Goal: Use online tool/utility: Utilize a website feature to perform a specific function

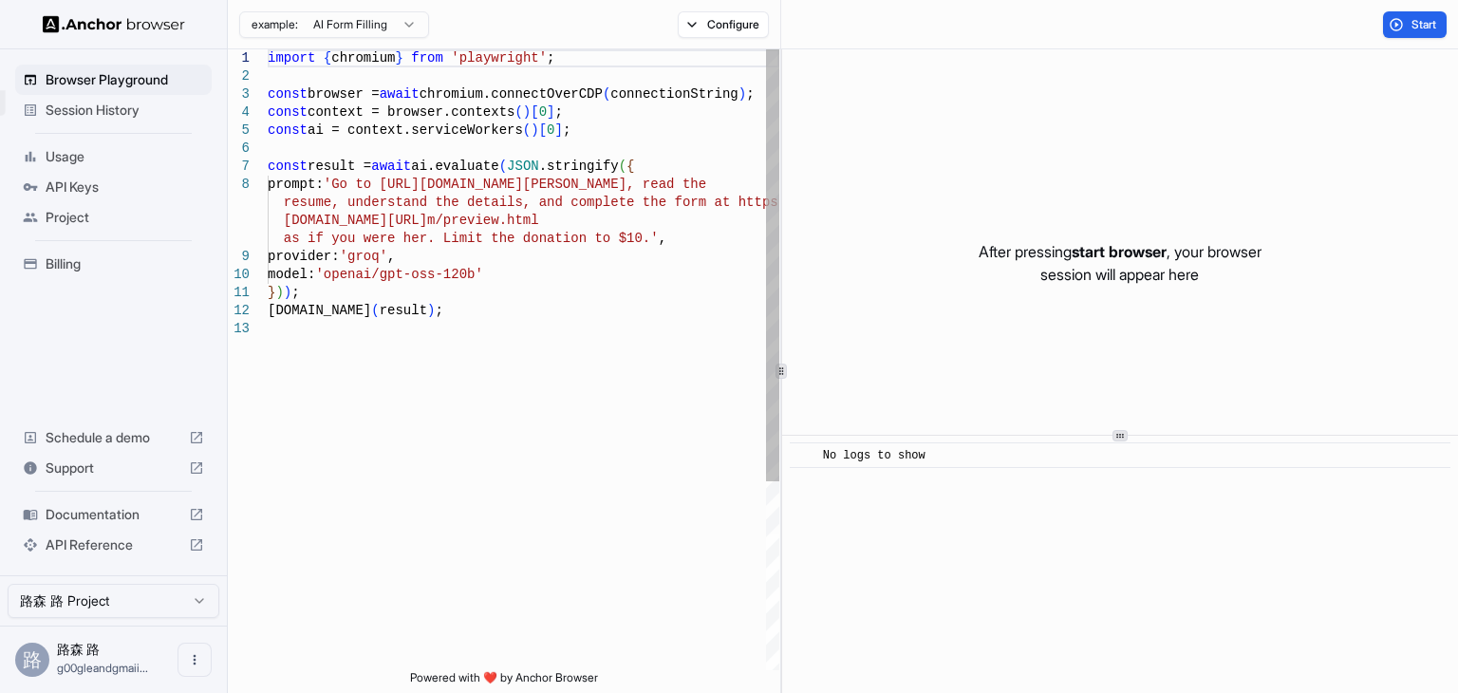
click at [605, 377] on div "import { chromium } from 'playwright' ; const browser = await chromium.connectO…" at bounding box center [524, 494] width 512 height 891
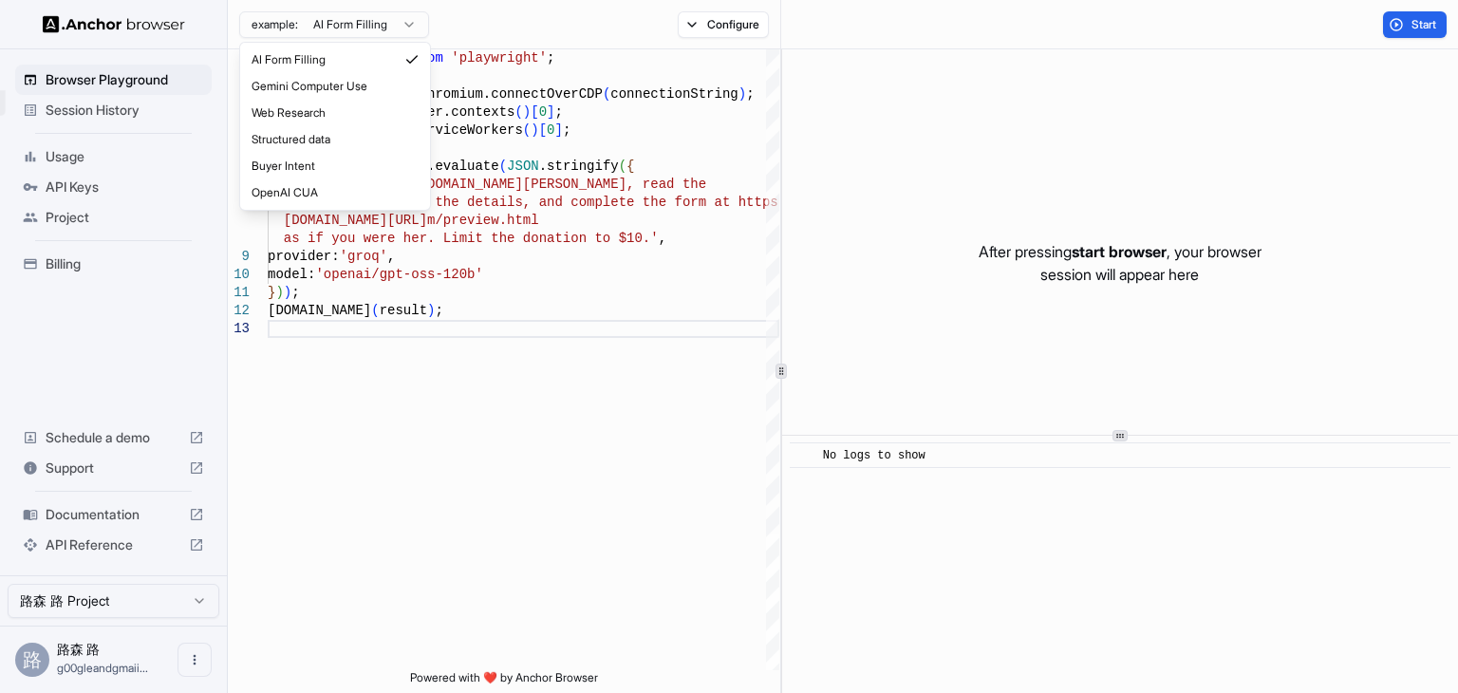
click at [400, 31] on html "set 限制解除 Browser Playground Session History Usage API Keys Project Billing Sche…" at bounding box center [729, 346] width 1458 height 693
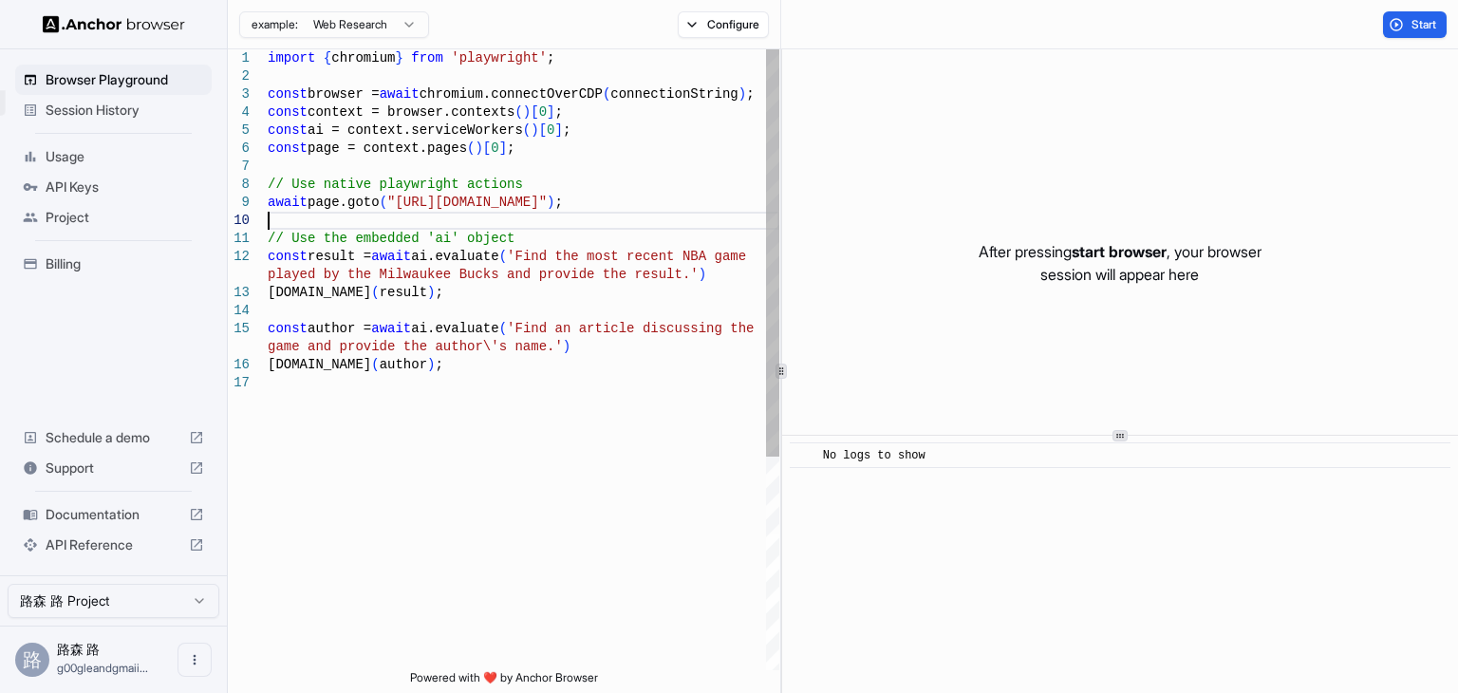
click at [545, 221] on div "import { chromium } from 'playwright' ; const browser = await chromium.connectO…" at bounding box center [524, 521] width 512 height 945
type textarea "**********"
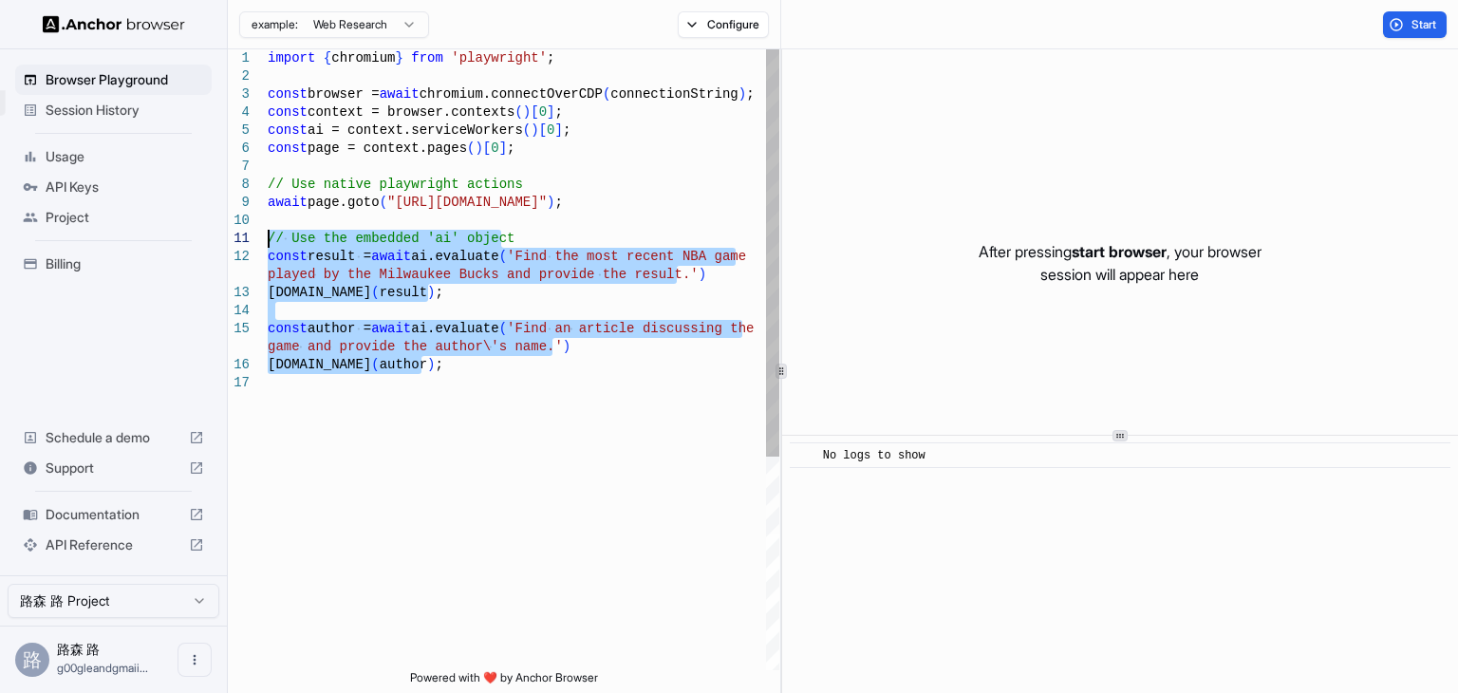
drag, startPoint x: 459, startPoint y: 365, endPoint x: 237, endPoint y: 234, distance: 257.8
click at [268, 234] on div "import { chromium } from 'playwright' ; const browser = await chromium.connectO…" at bounding box center [524, 521] width 512 height 945
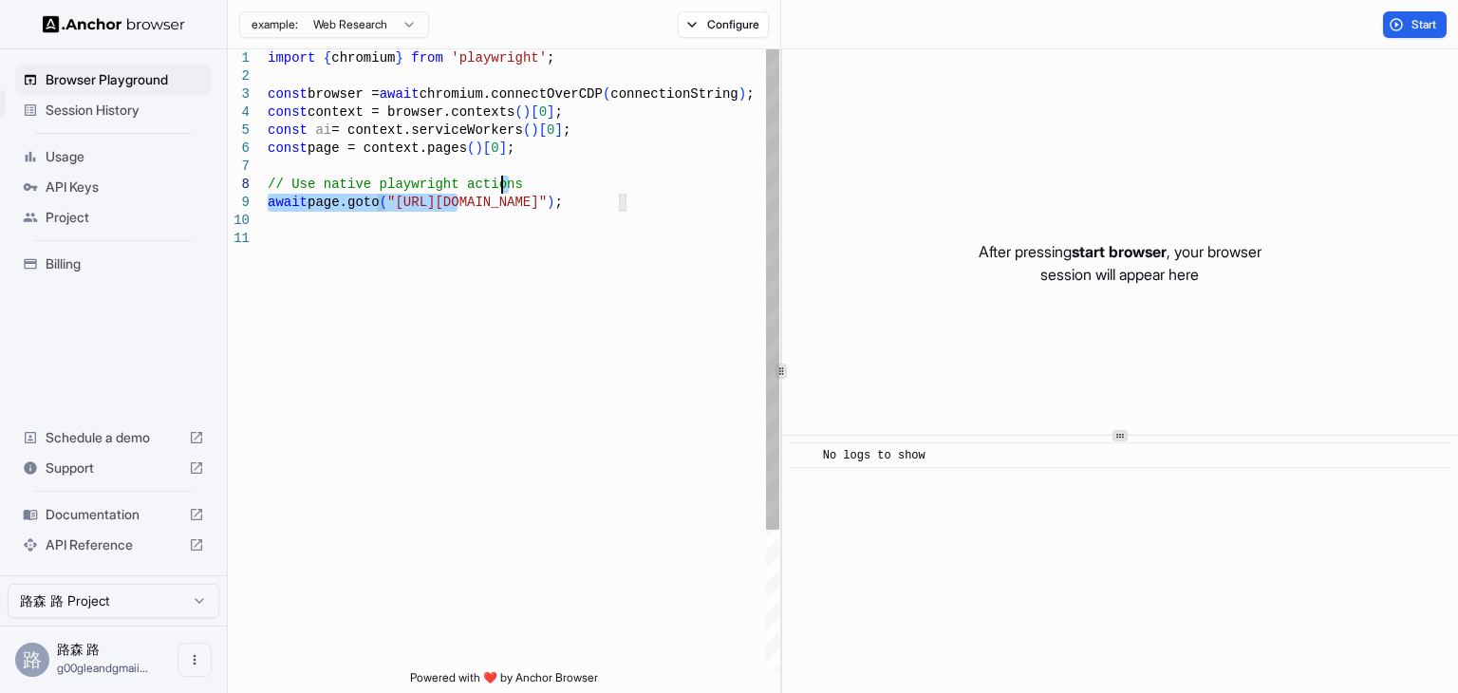
drag, startPoint x: 454, startPoint y: 202, endPoint x: 592, endPoint y: 194, distance: 138.8
click at [581, 191] on div "import { chromium } from 'playwright' ; const browser = await chromium.connectO…" at bounding box center [524, 449] width 512 height 801
drag, startPoint x: 603, startPoint y: 198, endPoint x: 453, endPoint y: 207, distance: 150.2
click at [453, 207] on div "import { chromium } from 'playwright' ; const browser = await chromium.connectO…" at bounding box center [524, 449] width 512 height 801
type textarea "**********"
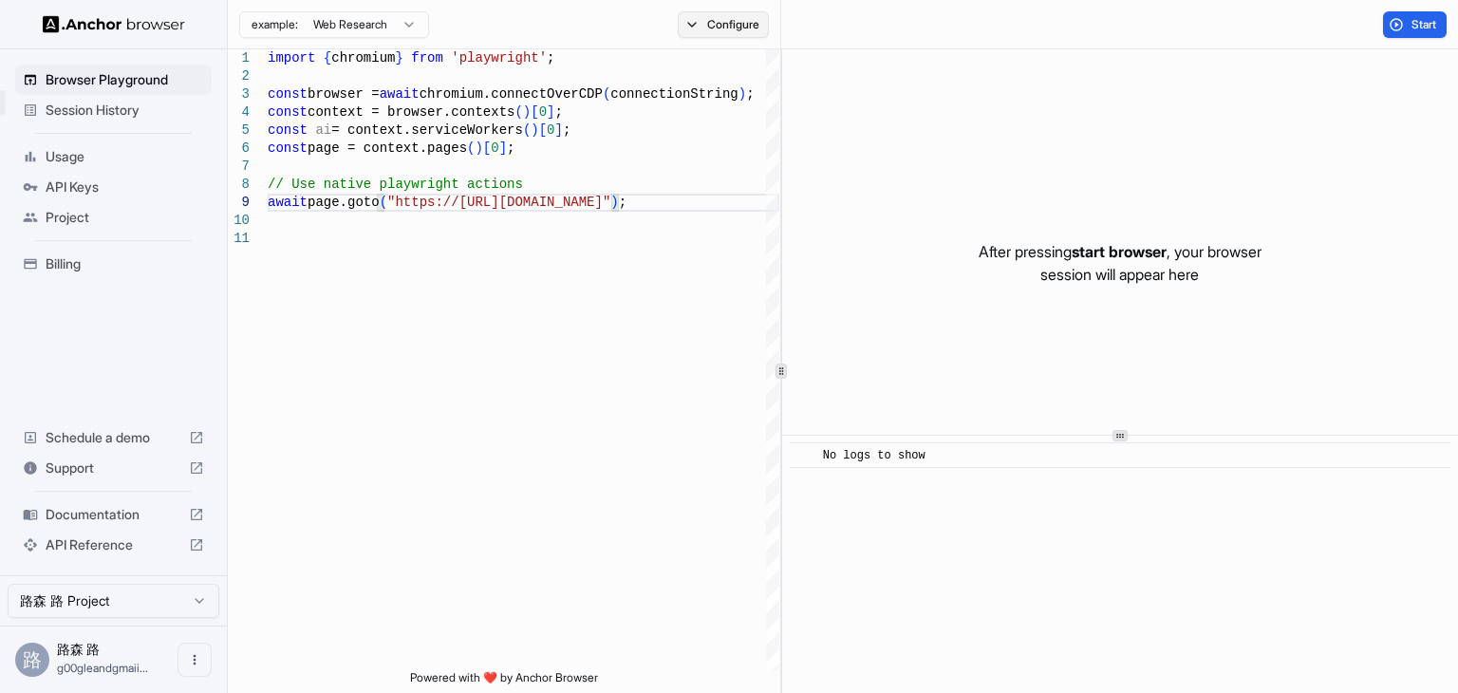
click at [762, 16] on button "Configure" at bounding box center [724, 24] width 92 height 27
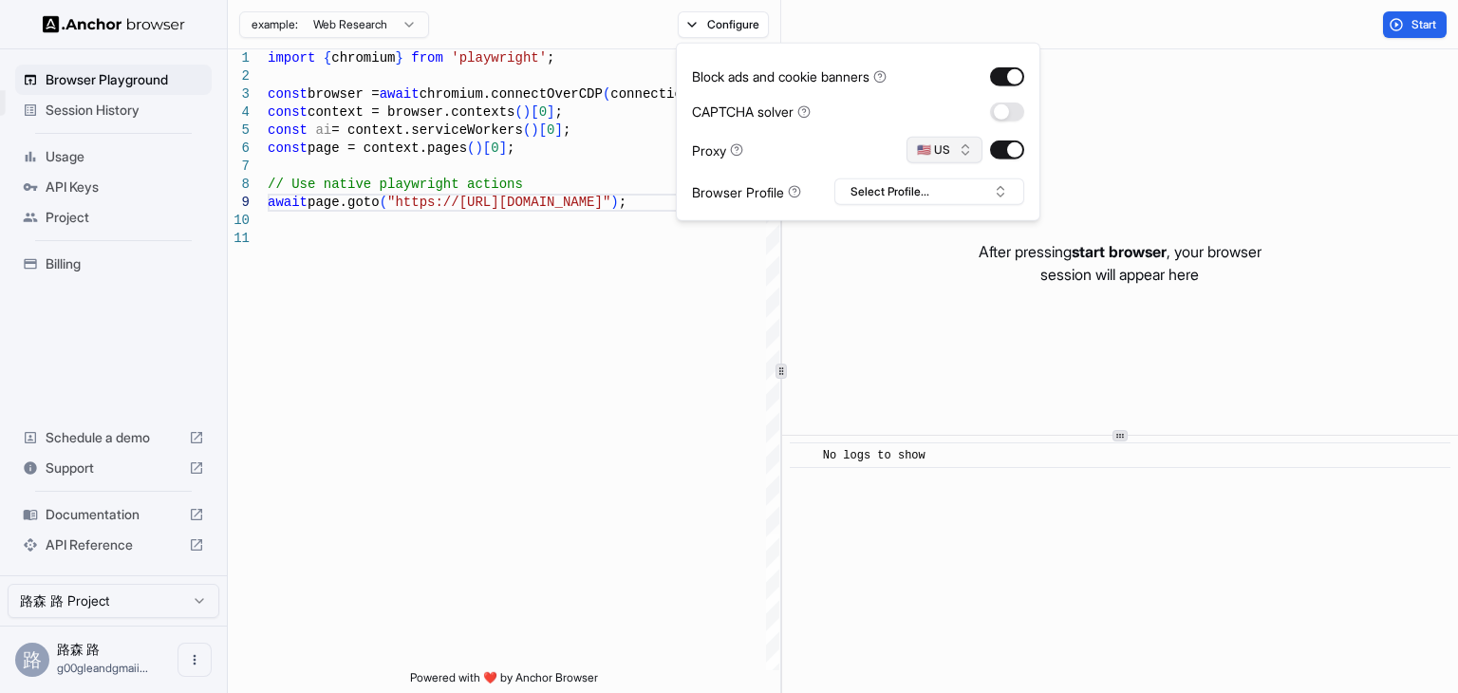
click at [949, 146] on button "🇺🇸 US" at bounding box center [944, 150] width 76 height 27
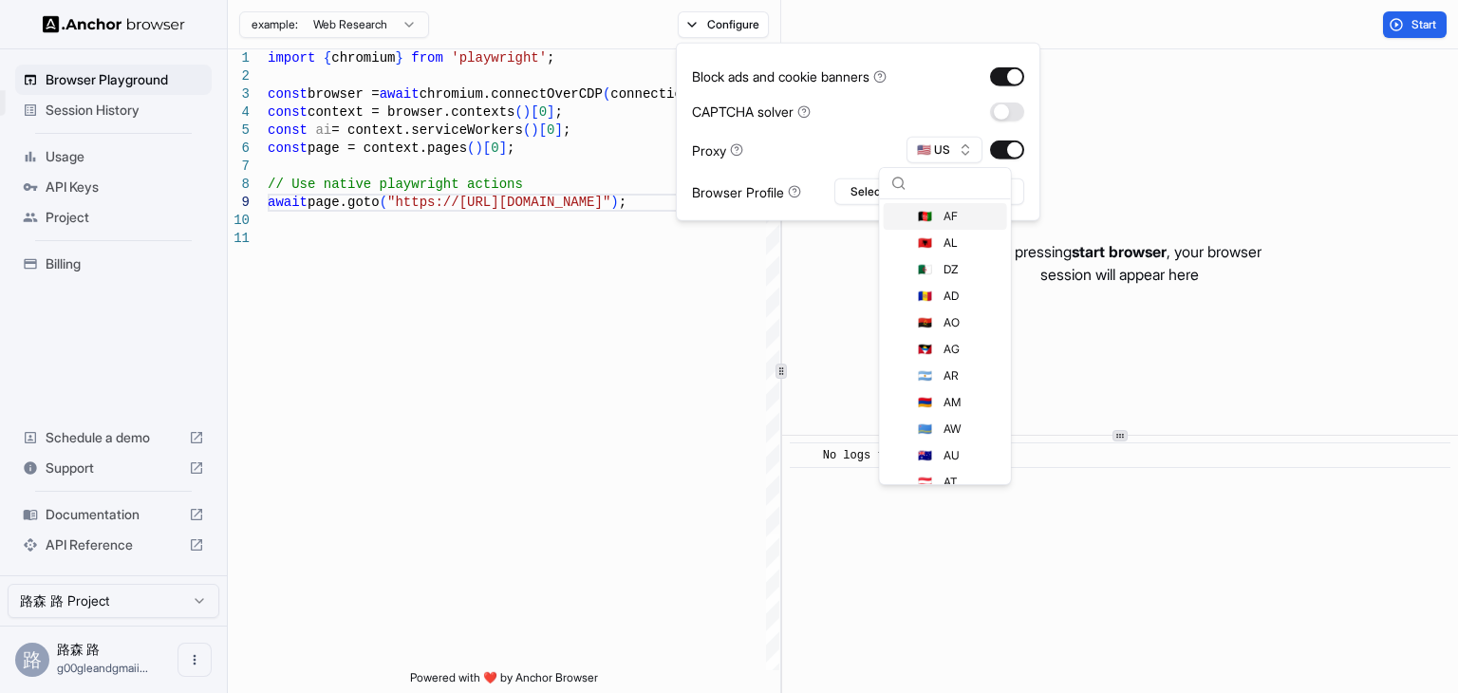
click at [857, 128] on div "Block ads and cookie banners CAPTCHA solver Proxy 🇺🇸 US Browser Profile Select …" at bounding box center [858, 132] width 332 height 146
click at [961, 100] on div "Block ads and cookie banners CAPTCHA solver Proxy 🇺🇸 US Browser Profile Select …" at bounding box center [858, 132] width 332 height 146
click at [544, 28] on div "example: Web Research Configure" at bounding box center [504, 24] width 553 height 49
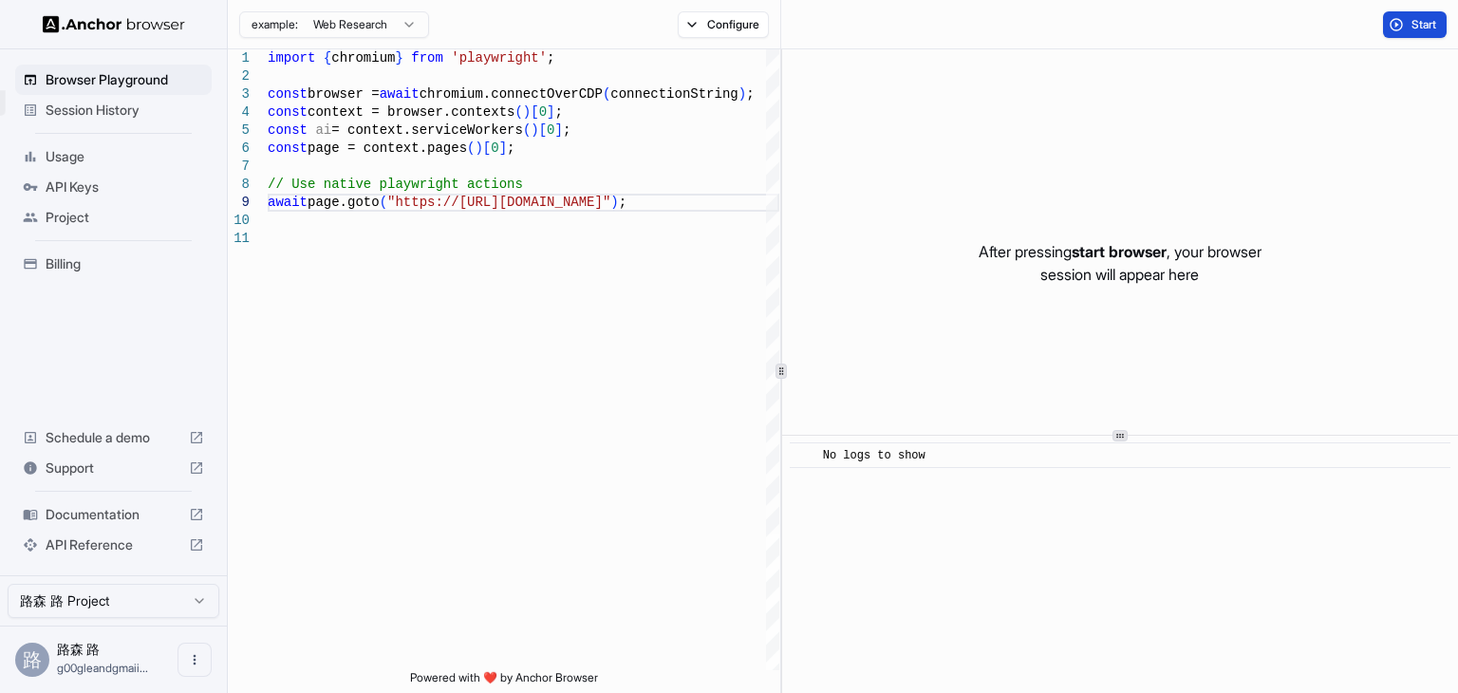
click at [1397, 17] on button "Start" at bounding box center [1415, 24] width 64 height 27
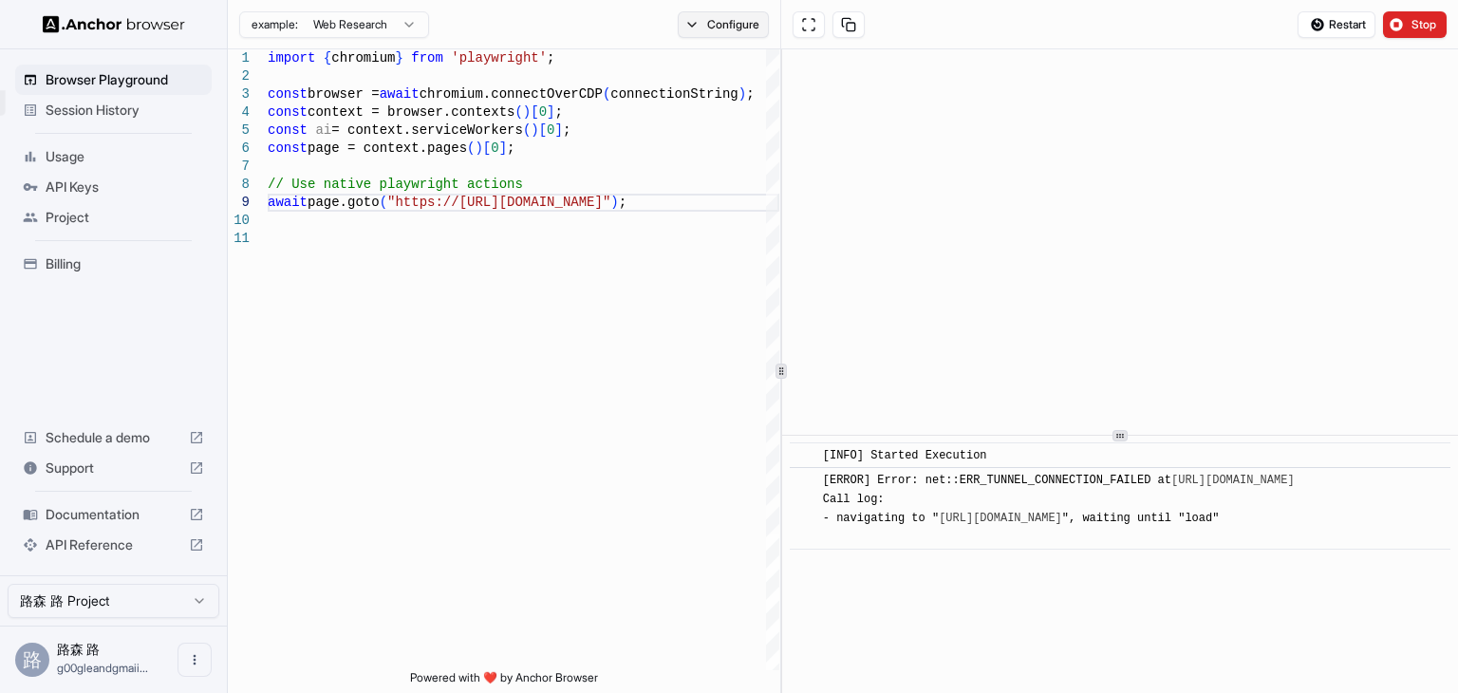
click at [718, 33] on button "Configure" at bounding box center [724, 24] width 92 height 27
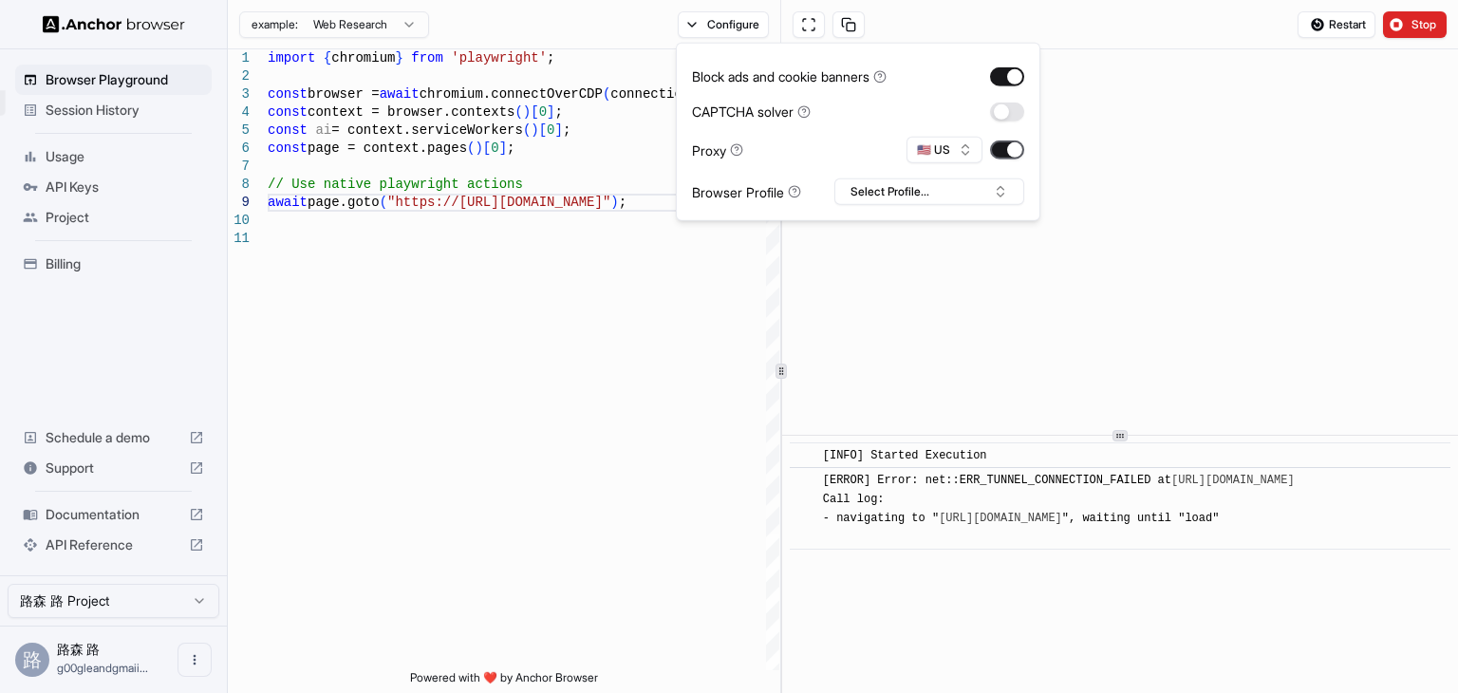
click at [1002, 151] on button "button" at bounding box center [1007, 149] width 34 height 19
click at [1405, 23] on button "Stop" at bounding box center [1415, 24] width 64 height 27
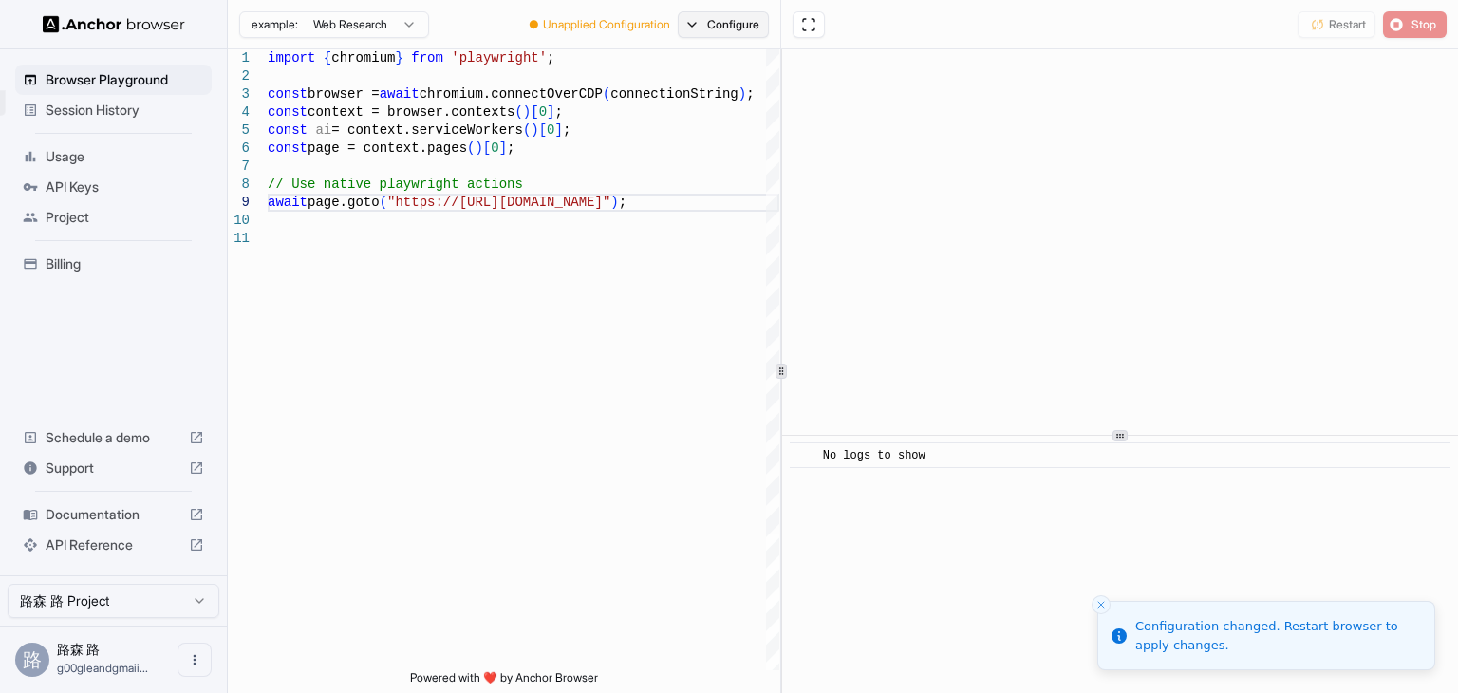
click at [750, 28] on button "Configure" at bounding box center [724, 24] width 92 height 27
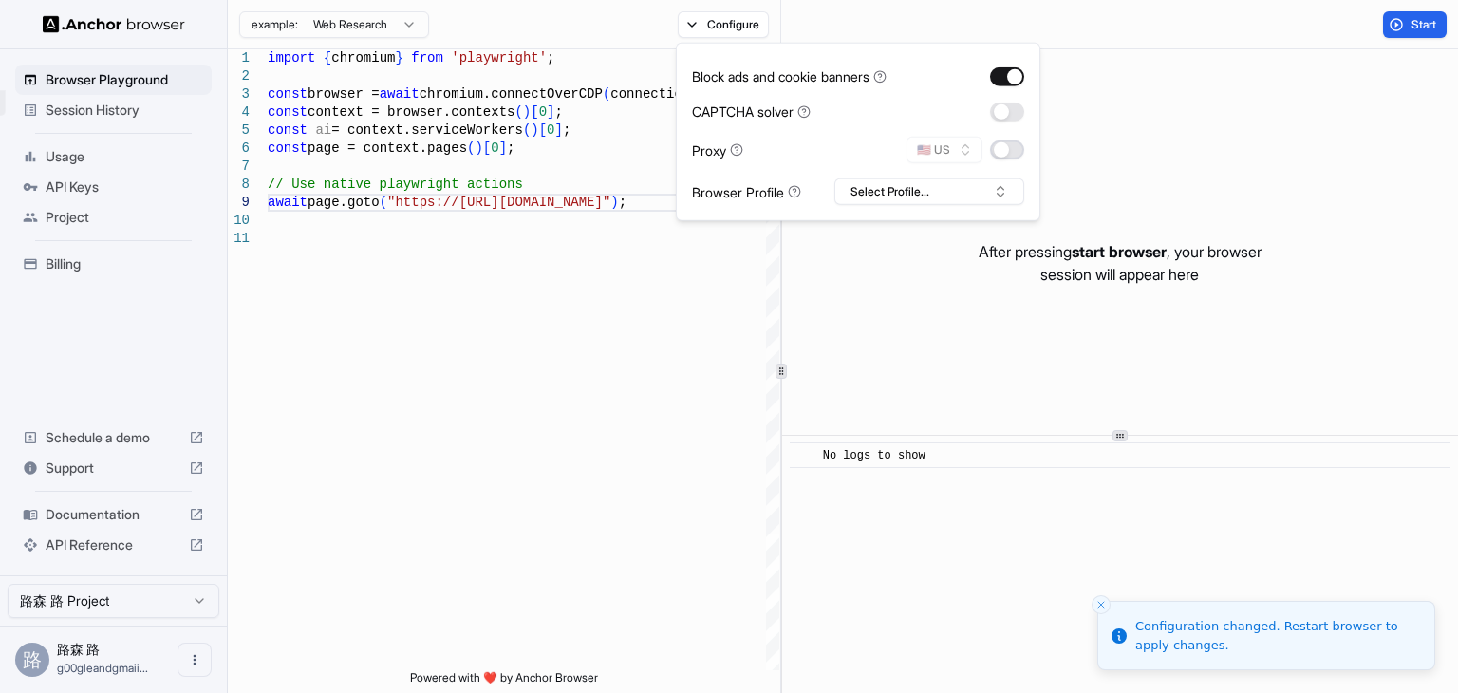
click at [1008, 157] on button "button" at bounding box center [1007, 149] width 34 height 19
click at [956, 156] on button "🇺🇸 US" at bounding box center [944, 150] width 76 height 27
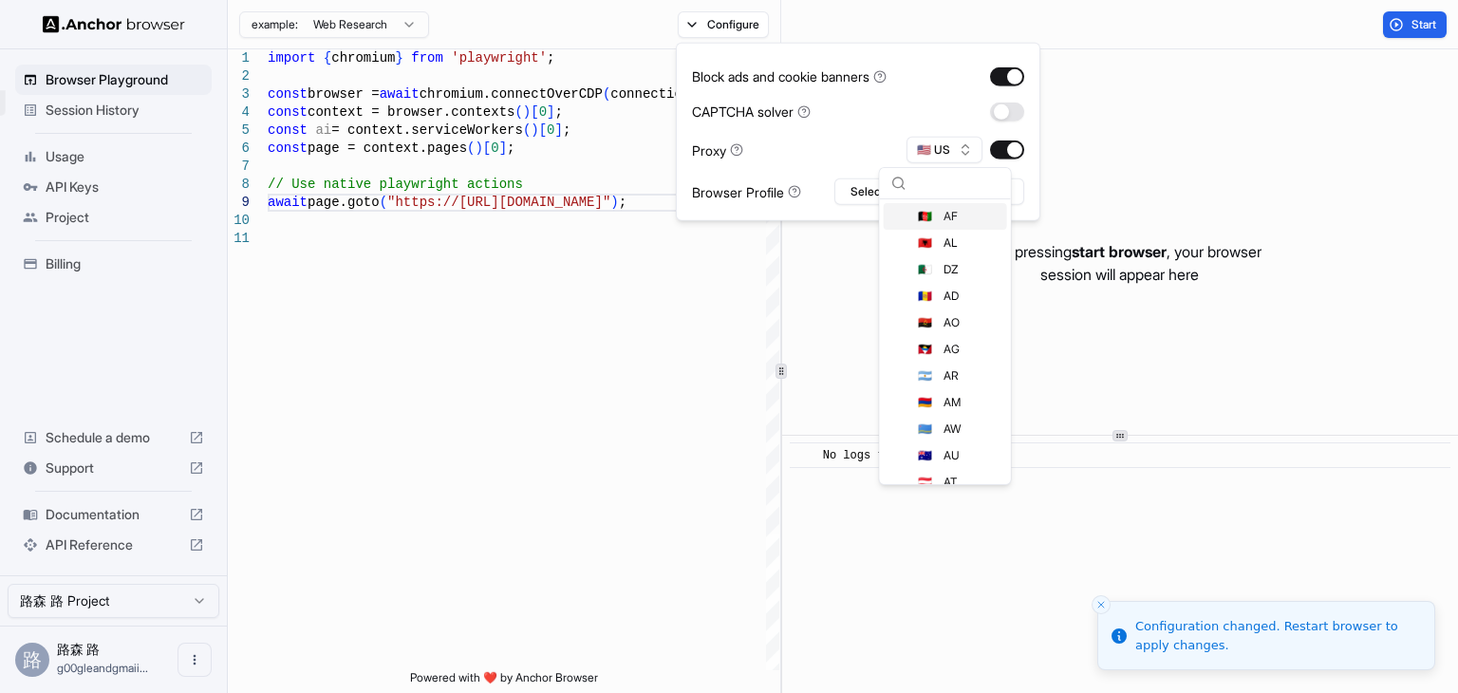
click at [887, 167] on div "🇦🇫 AF 🇦🇱 AL 🇩🇿 DZ 🇦🇩 AD 🇦🇴 AO 🇦🇬 AG 🇦🇷 AR 🇦🇲 AM 🇦🇼 AW 🇦🇺 AU 🇦🇹 AT 🇦🇿 AZ 🇧🇸 BS 🇧…" at bounding box center [945, 326] width 133 height 318
click at [930, 175] on input "text" at bounding box center [956, 183] width 85 height 30
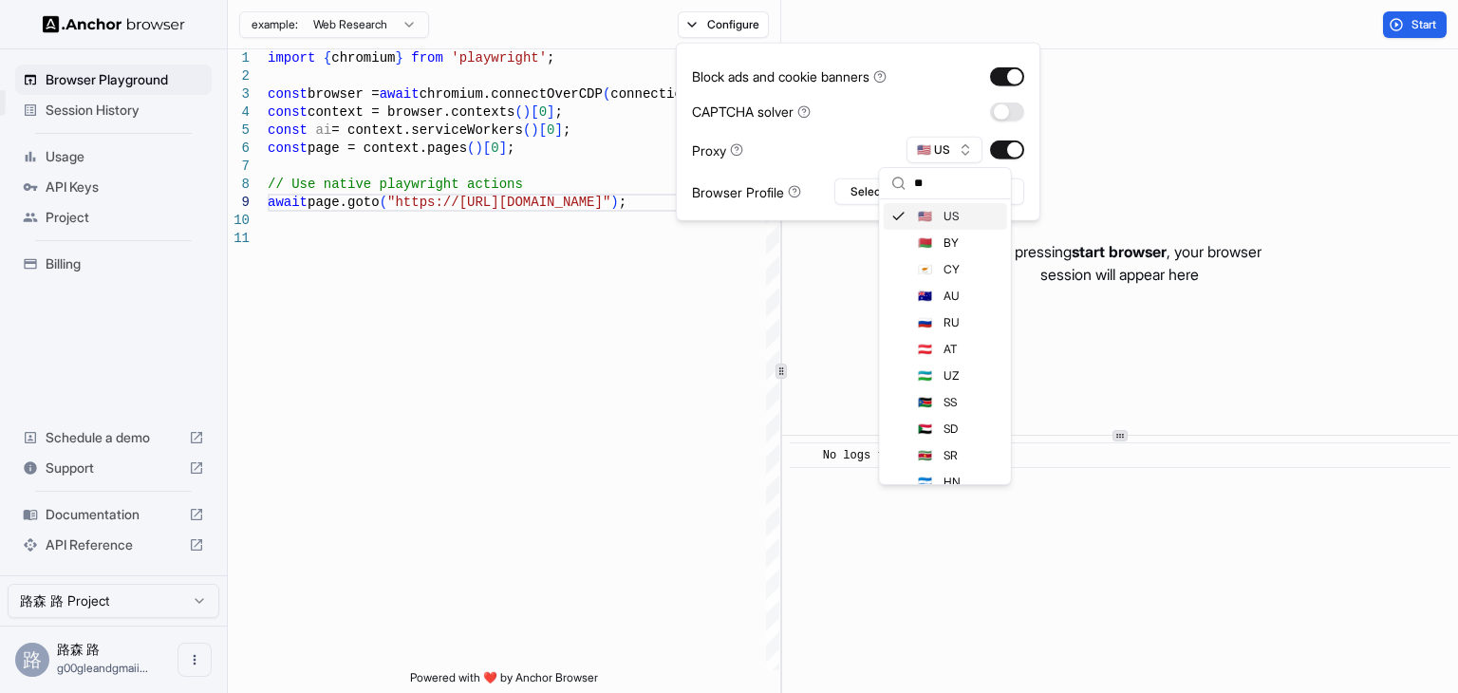
type input "**"
click at [943, 214] on span "US" at bounding box center [950, 216] width 15 height 15
click at [680, 289] on div "import { chromium } from 'playwright' ; const browser = await chromium.connectO…" at bounding box center [524, 449] width 512 height 801
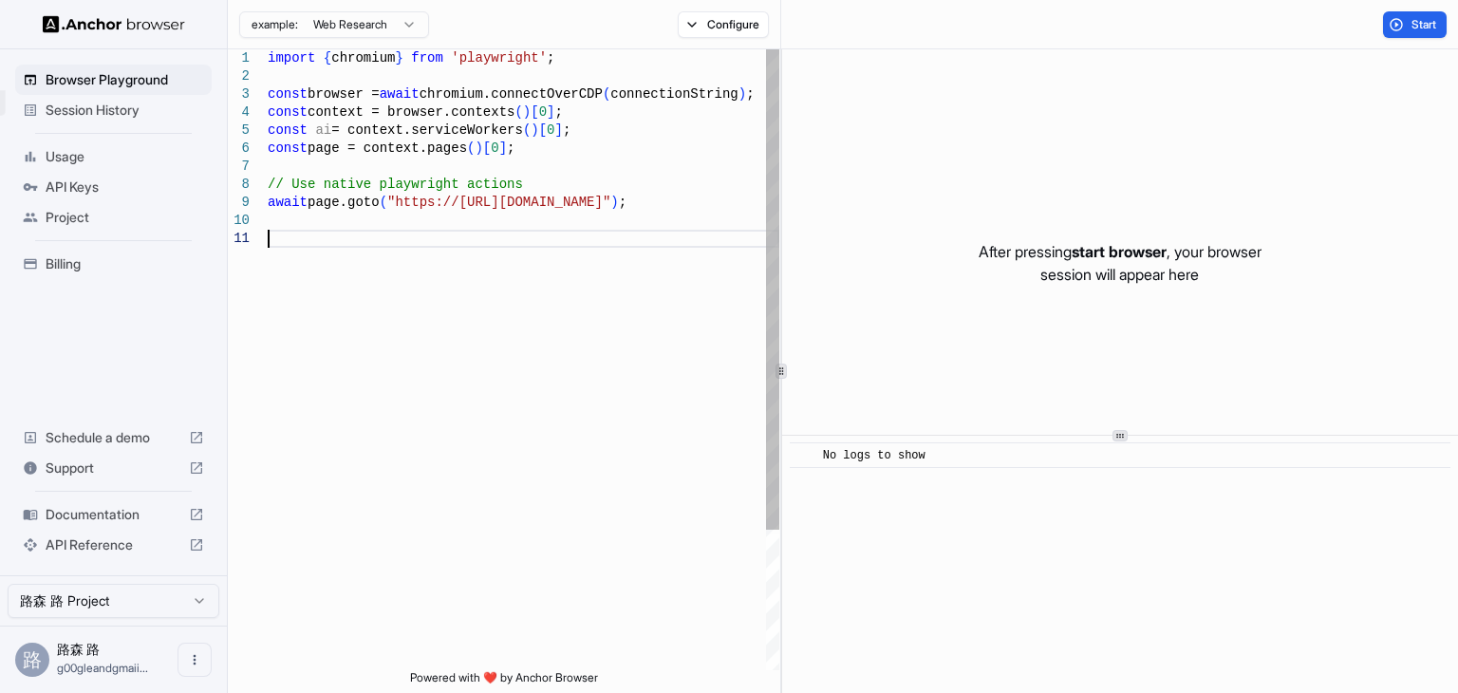
type textarea "**********"
click at [662, 219] on div "import { chromium } from 'playwright' ; const browser = await chromium.connectO…" at bounding box center [524, 449] width 512 height 801
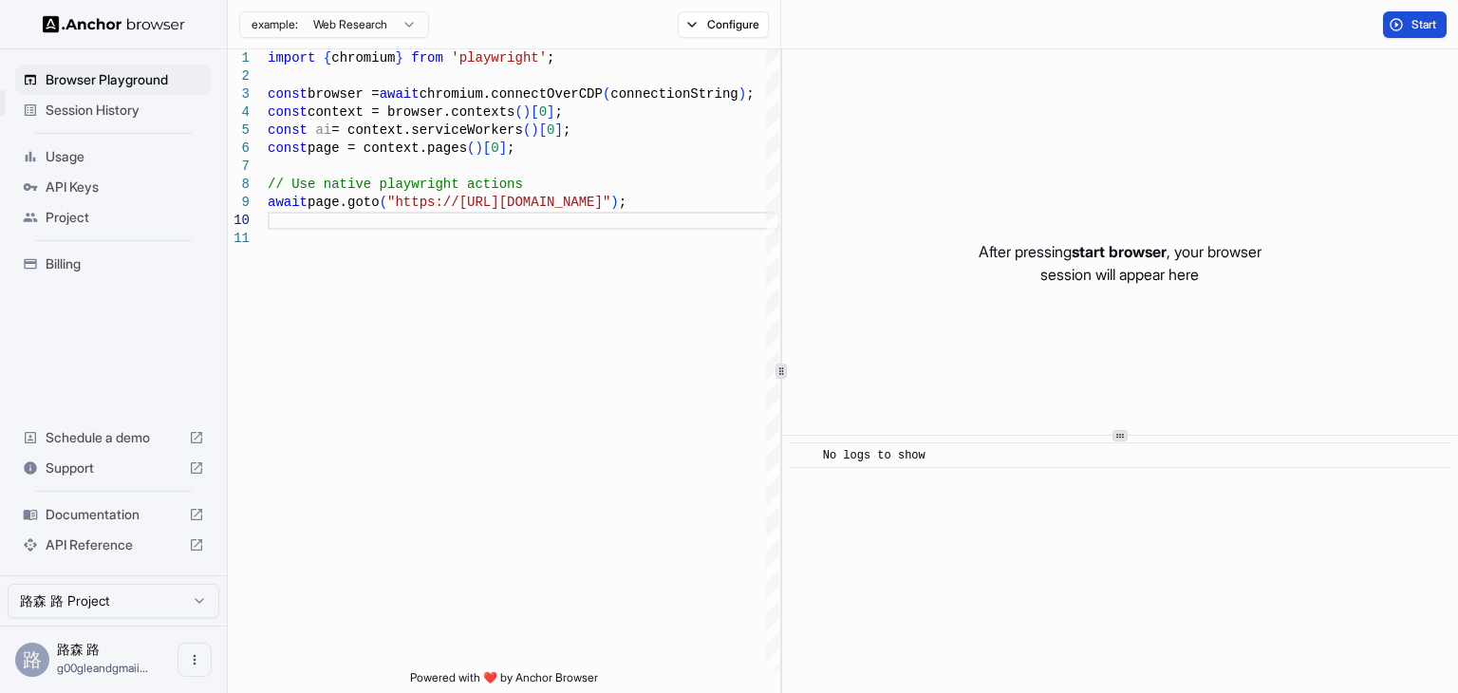
click at [1423, 23] on span "Start" at bounding box center [1424, 24] width 27 height 15
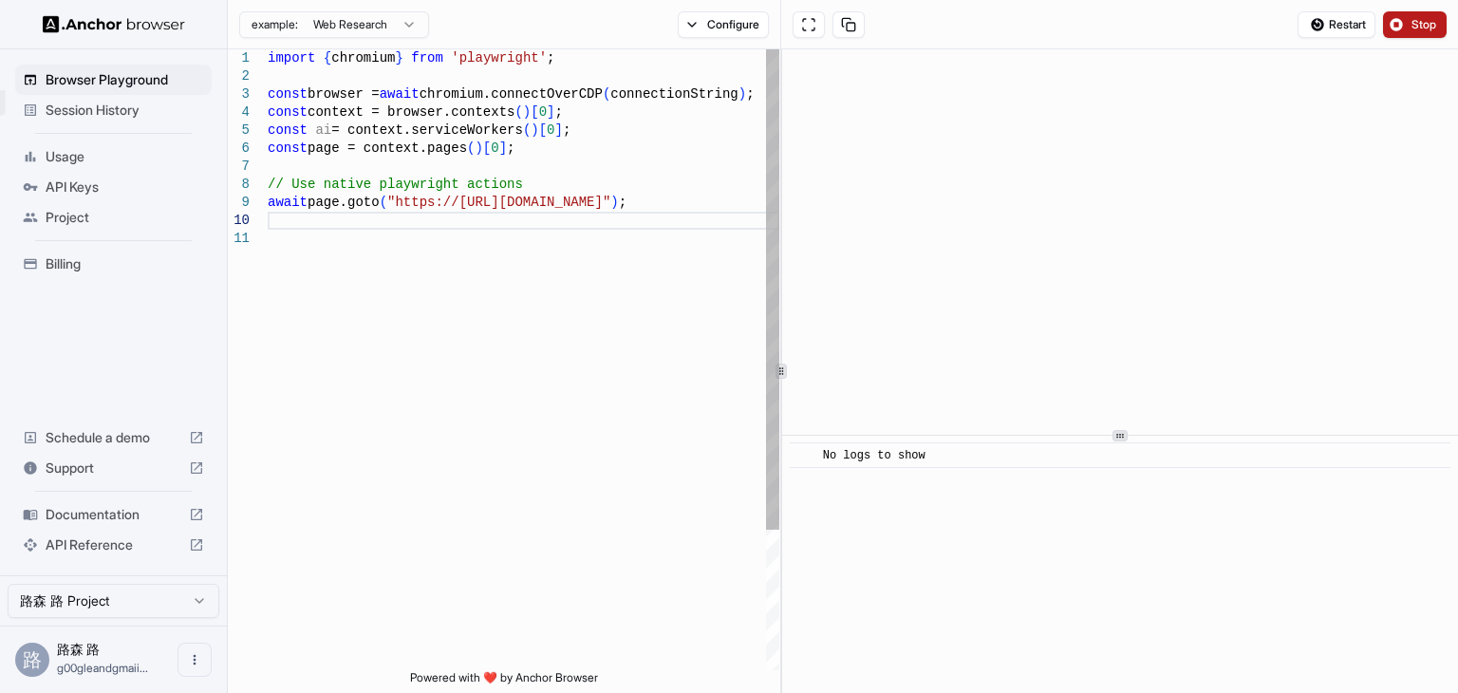
click at [642, 339] on div "import { chromium } from 'playwright' ; const browser = await chromium.connectO…" at bounding box center [524, 449] width 512 height 801
click at [638, 190] on div "import { chromium } from 'playwright' ; const browser = await chromium.connectO…" at bounding box center [524, 449] width 512 height 801
click at [600, 183] on div "import { chromium } from 'playwright' ; const browser = await chromium.connectO…" at bounding box center [524, 449] width 512 height 801
drag, startPoint x: 393, startPoint y: 199, endPoint x: 601, endPoint y: 202, distance: 207.9
click at [601, 202] on div "import { chromium } from 'playwright' ; const browser = await chromium.connectO…" at bounding box center [524, 449] width 512 height 801
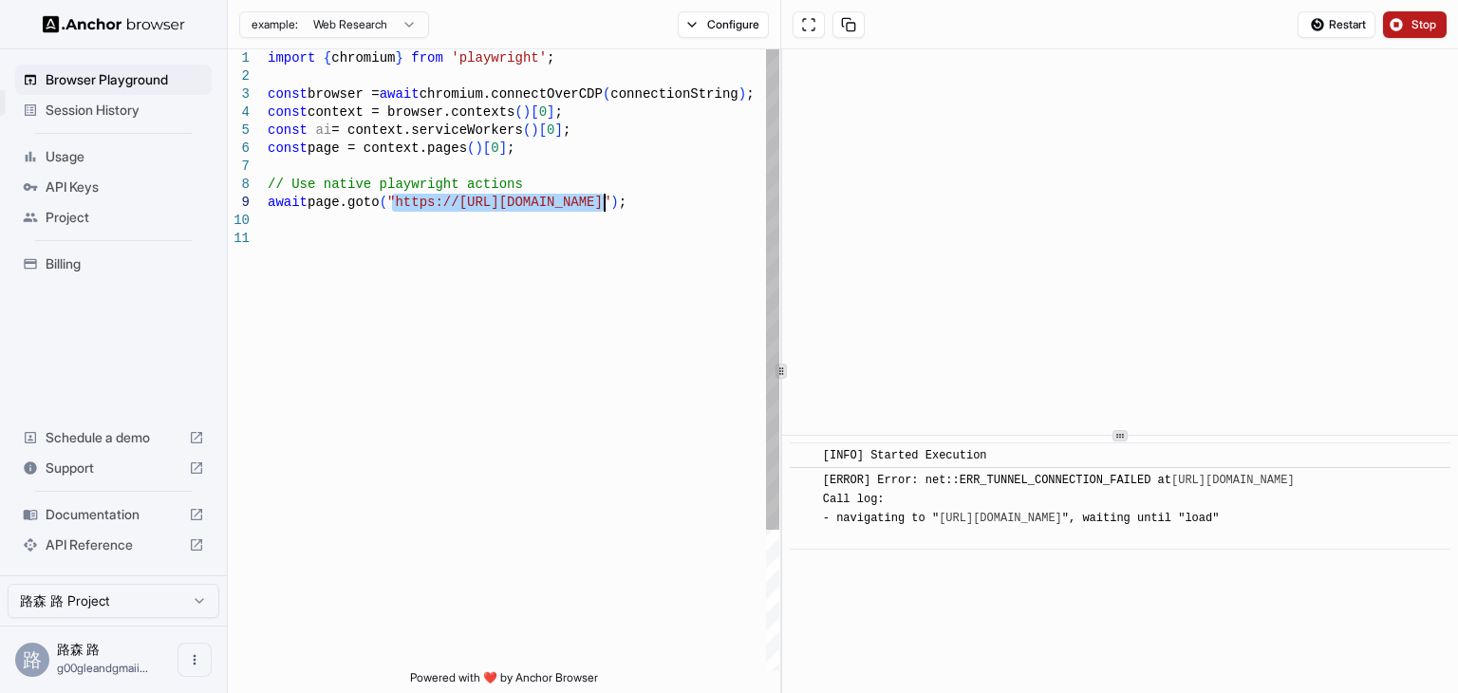
click at [475, 206] on div "import { chromium } from 'playwright' ; const browser = await chromium.connectO…" at bounding box center [524, 449] width 512 height 801
click at [451, 206] on div "import { chromium } from 'playwright' ; const browser = await chromium.connectO…" at bounding box center [524, 449] width 512 height 801
drag, startPoint x: 451, startPoint y: 206, endPoint x: 392, endPoint y: 202, distance: 59.0
click at [392, 202] on div "import { chromium } from 'playwright' ; const browser = await chromium.connectO…" at bounding box center [524, 449] width 512 height 801
type textarea "**********"
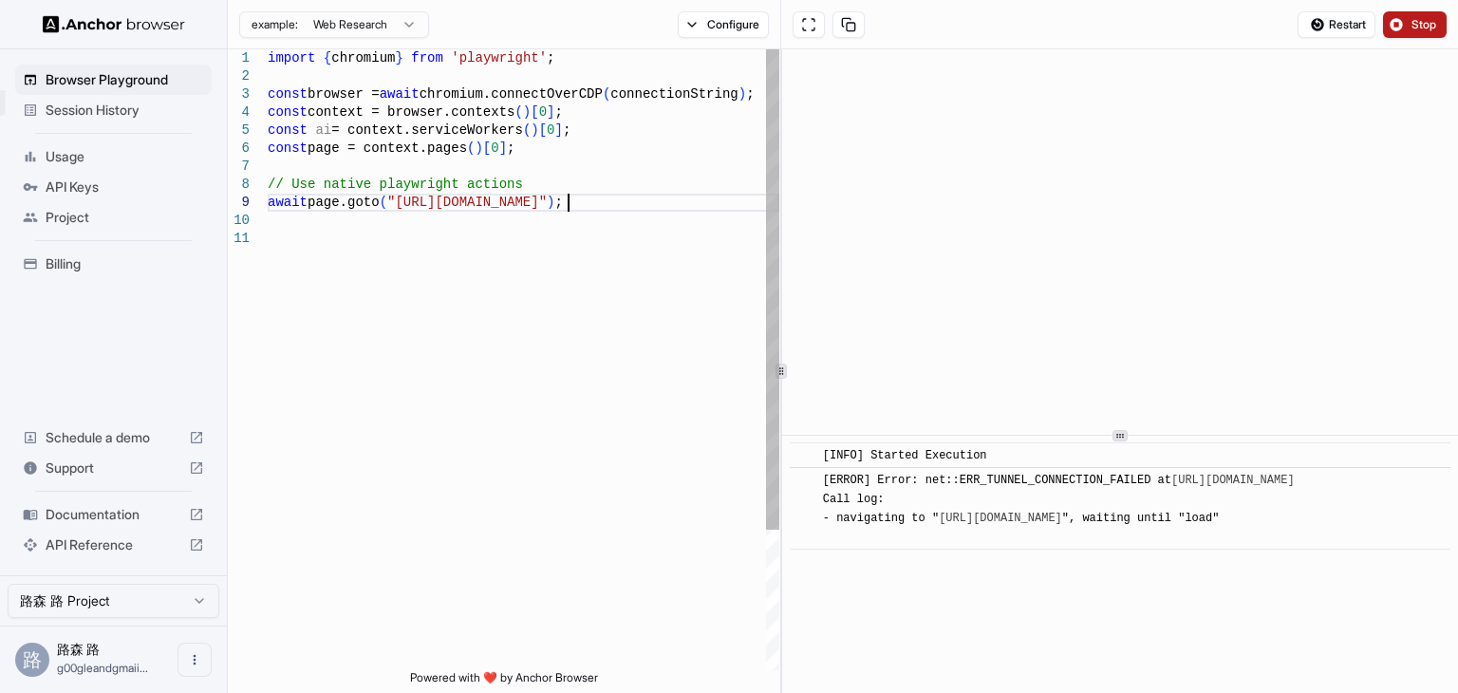
click at [608, 195] on div "import { chromium } from 'playwright' ; const browser = await chromium.connectO…" at bounding box center [524, 449] width 512 height 801
click at [1351, 22] on span "Restart" at bounding box center [1347, 24] width 37 height 15
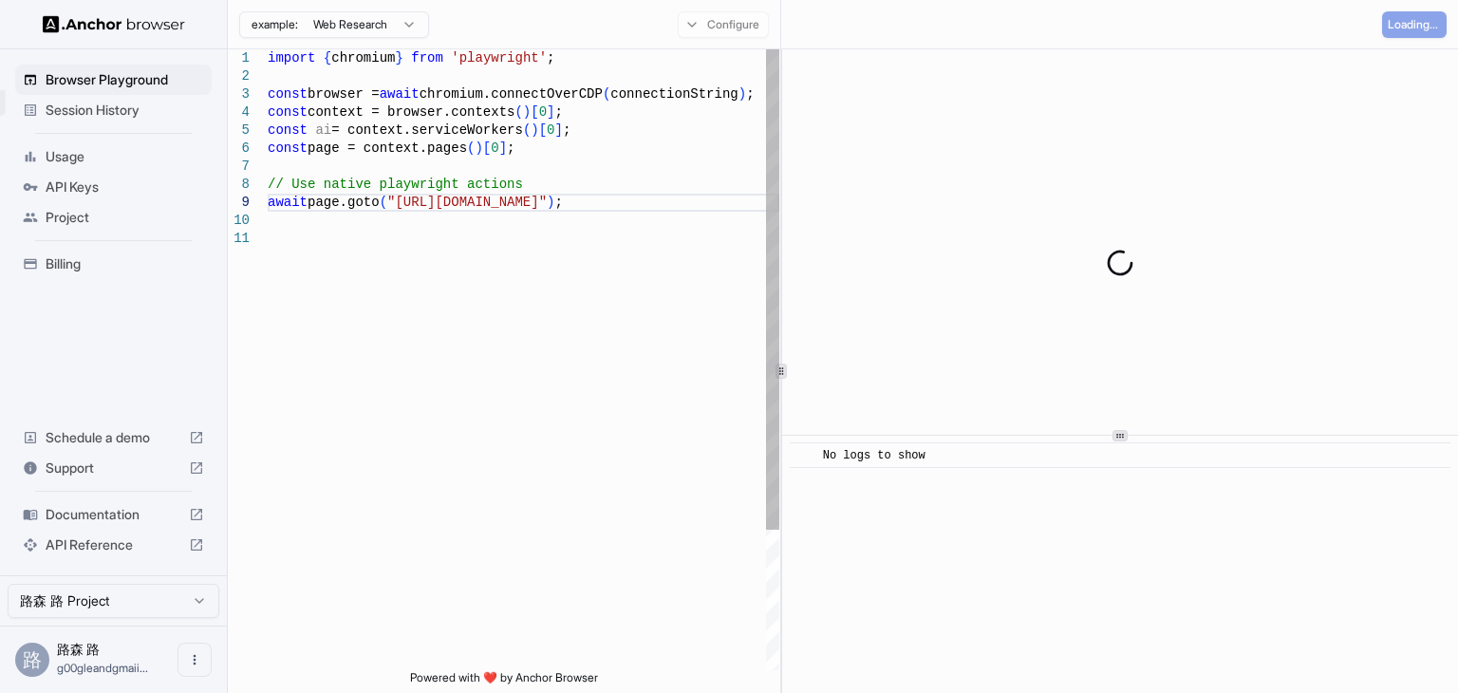
click at [714, 244] on div "import { chromium } from 'playwright' ; const browser = await chromium.connectO…" at bounding box center [524, 449] width 512 height 801
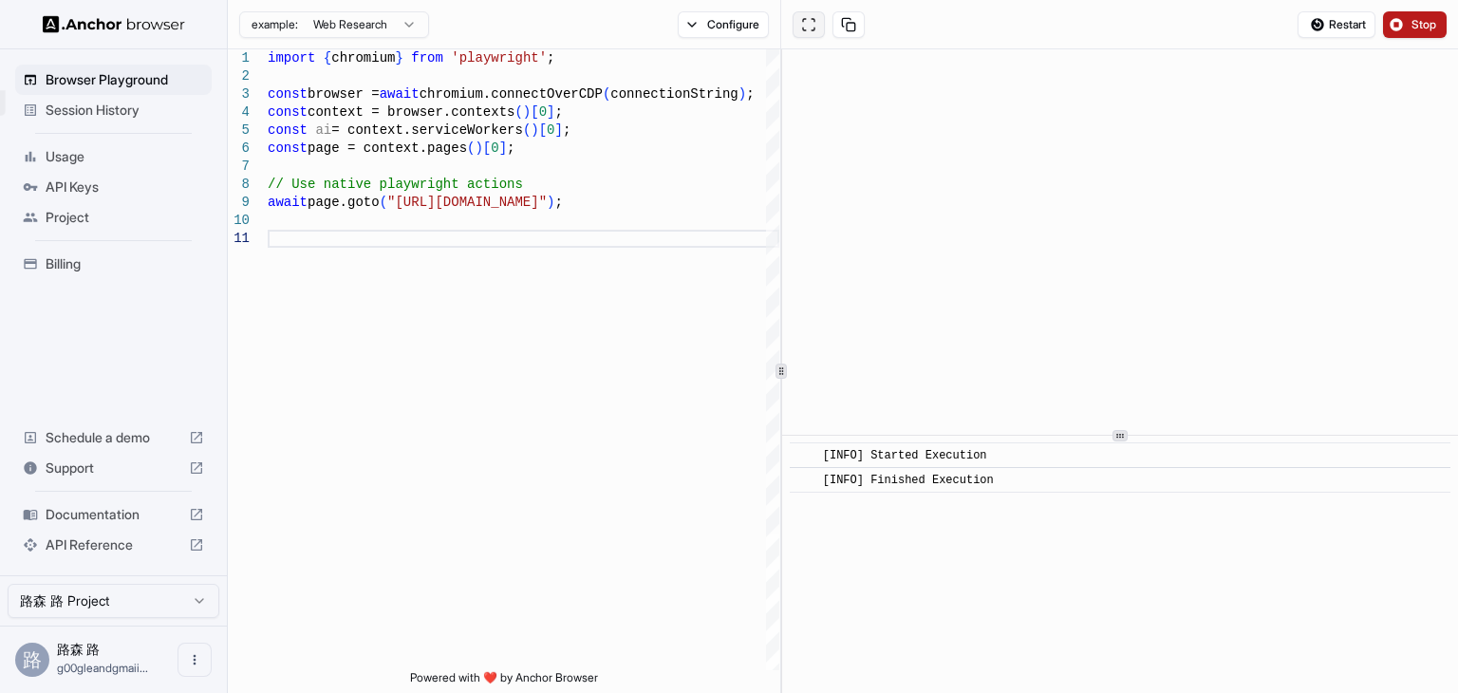
click at [818, 27] on button at bounding box center [808, 24] width 32 height 27
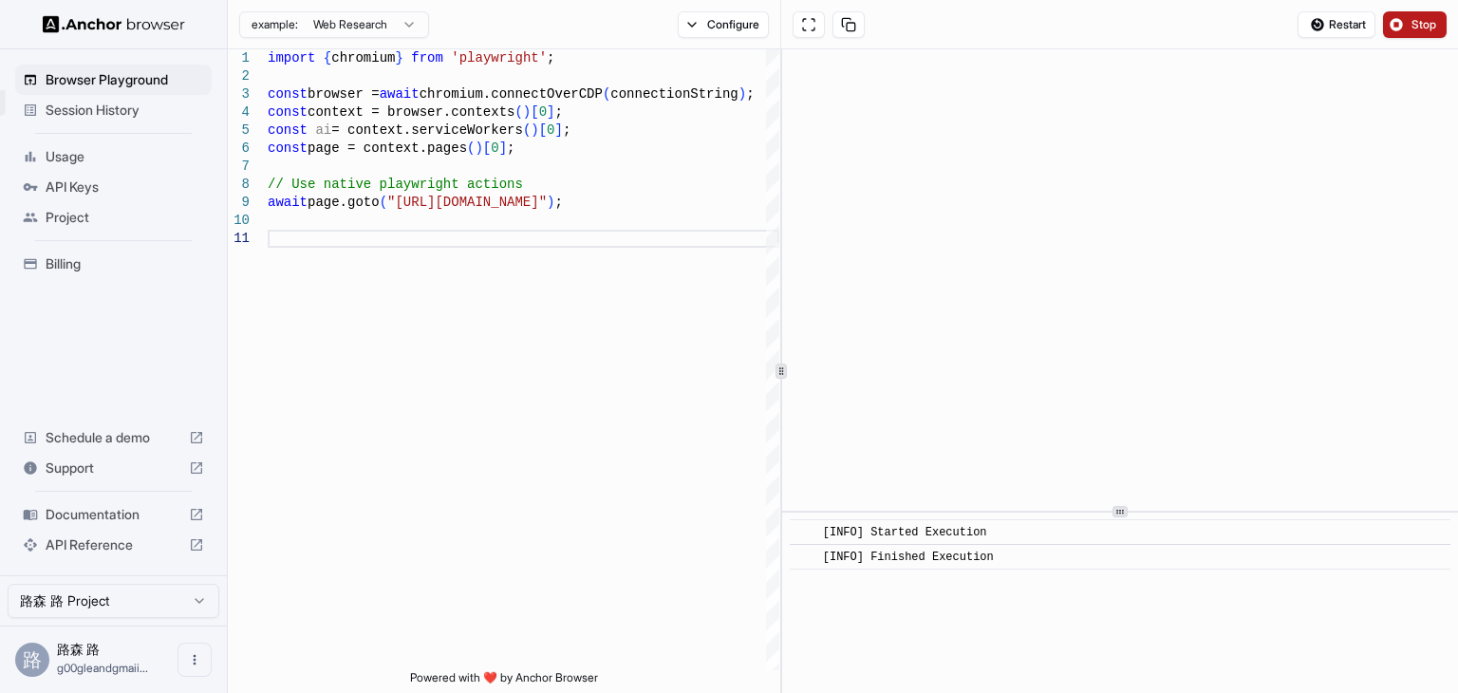
click at [1171, 517] on div "​ [INFO] Started Execution ​ [INFO] Finished Execution" at bounding box center [1120, 370] width 676 height 643
click at [596, 236] on div "import { chromium } from 'playwright' ; const browser = await chromium.connectO…" at bounding box center [524, 449] width 512 height 801
click at [911, 624] on div "​ [INFO] Started Execution ​ [INFO] Finished Execution" at bounding box center [1120, 603] width 676 height 180
click at [916, 550] on span "[INFO] Finished Execution" at bounding box center [908, 556] width 171 height 13
click at [1022, 526] on div "[INFO] Started Execution" at bounding box center [1126, 532] width 606 height 19
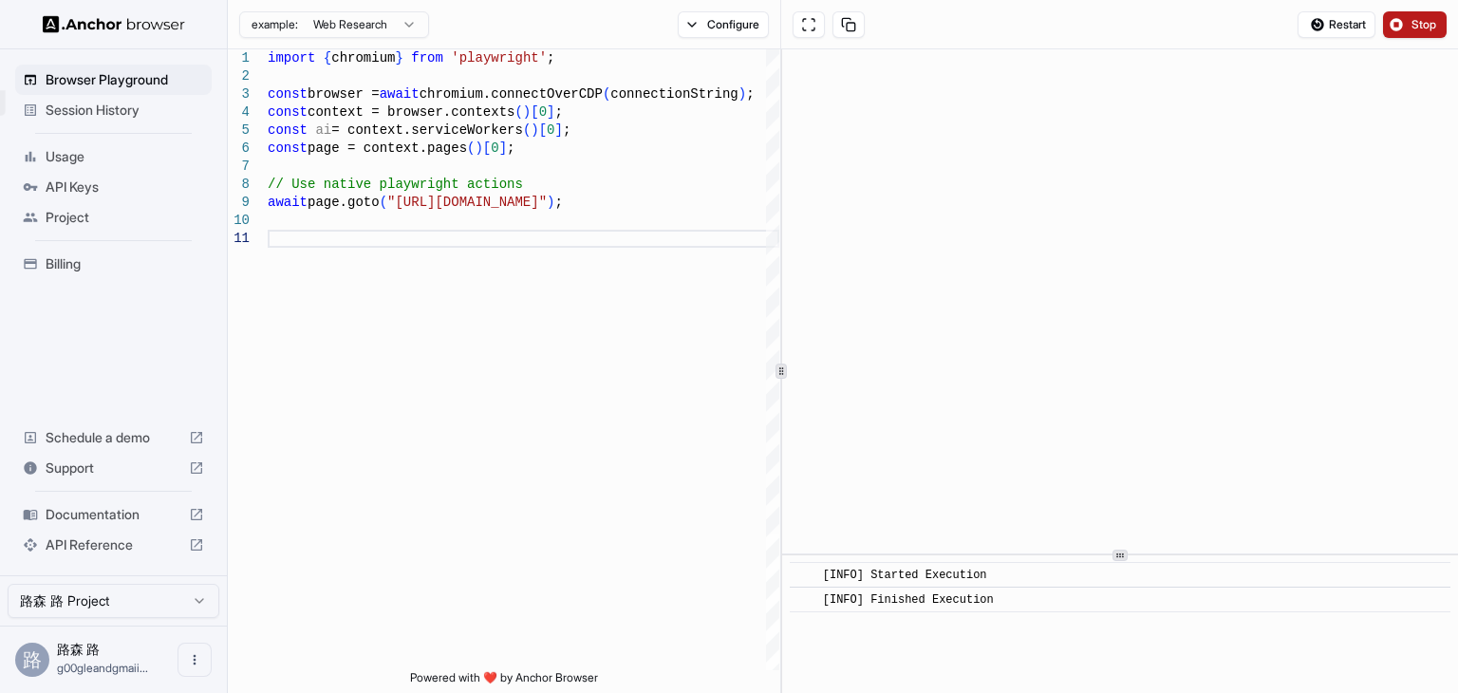
click at [1116, 554] on icon at bounding box center [1119, 554] width 9 height 9
click at [117, 504] on div "Documentation" at bounding box center [113, 514] width 196 height 30
click at [739, 32] on button "Configure" at bounding box center [724, 24] width 92 height 27
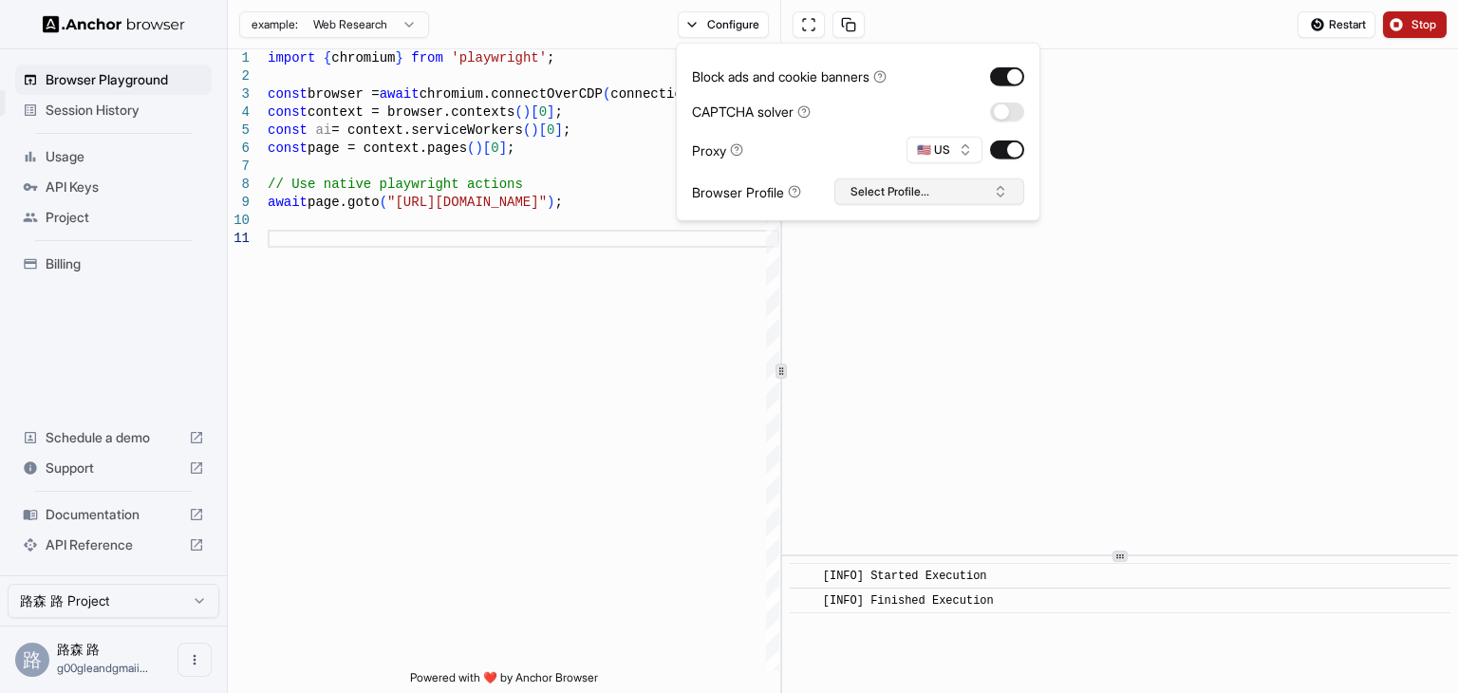
click at [866, 185] on button "Select Profile..." at bounding box center [929, 191] width 190 height 27
click at [912, 262] on div "No profiles found." at bounding box center [929, 258] width 188 height 27
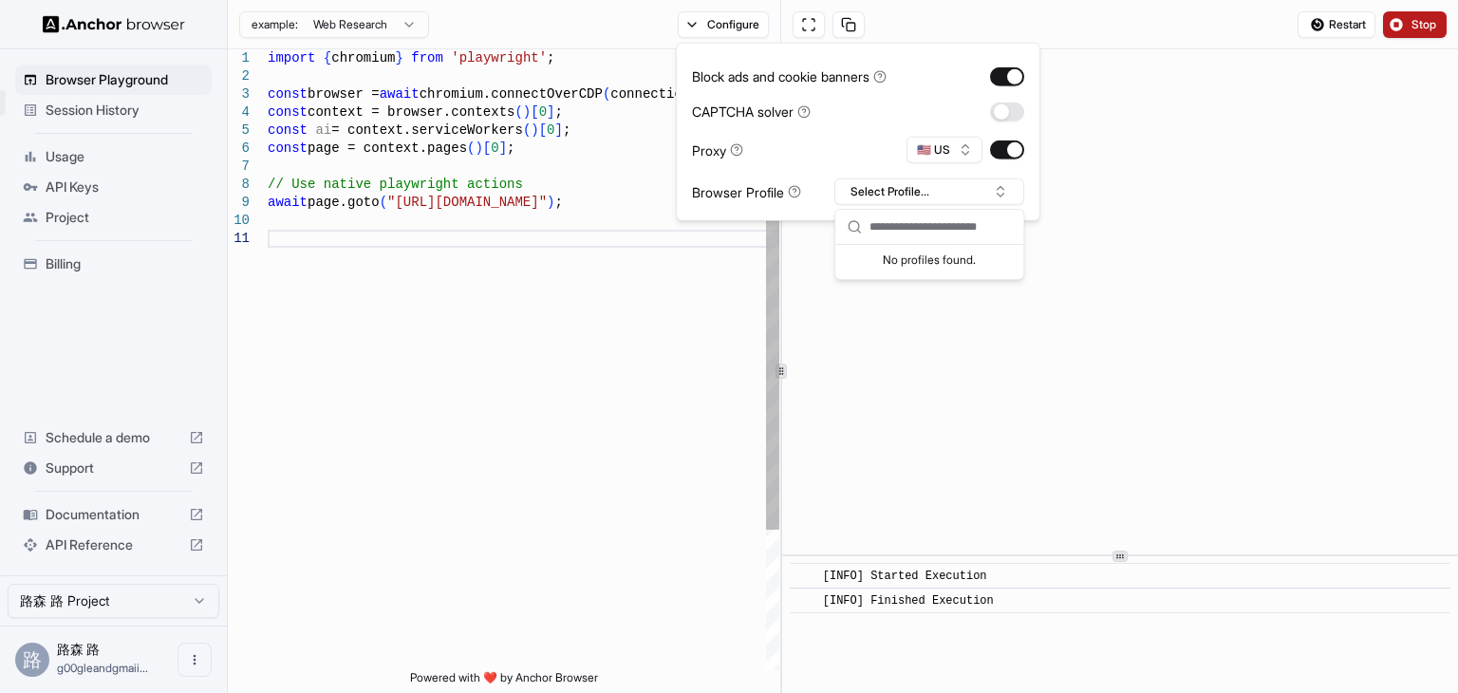
click at [695, 301] on div "import { chromium } from 'playwright' ; const browser = await chromium.connectO…" at bounding box center [524, 449] width 512 height 801
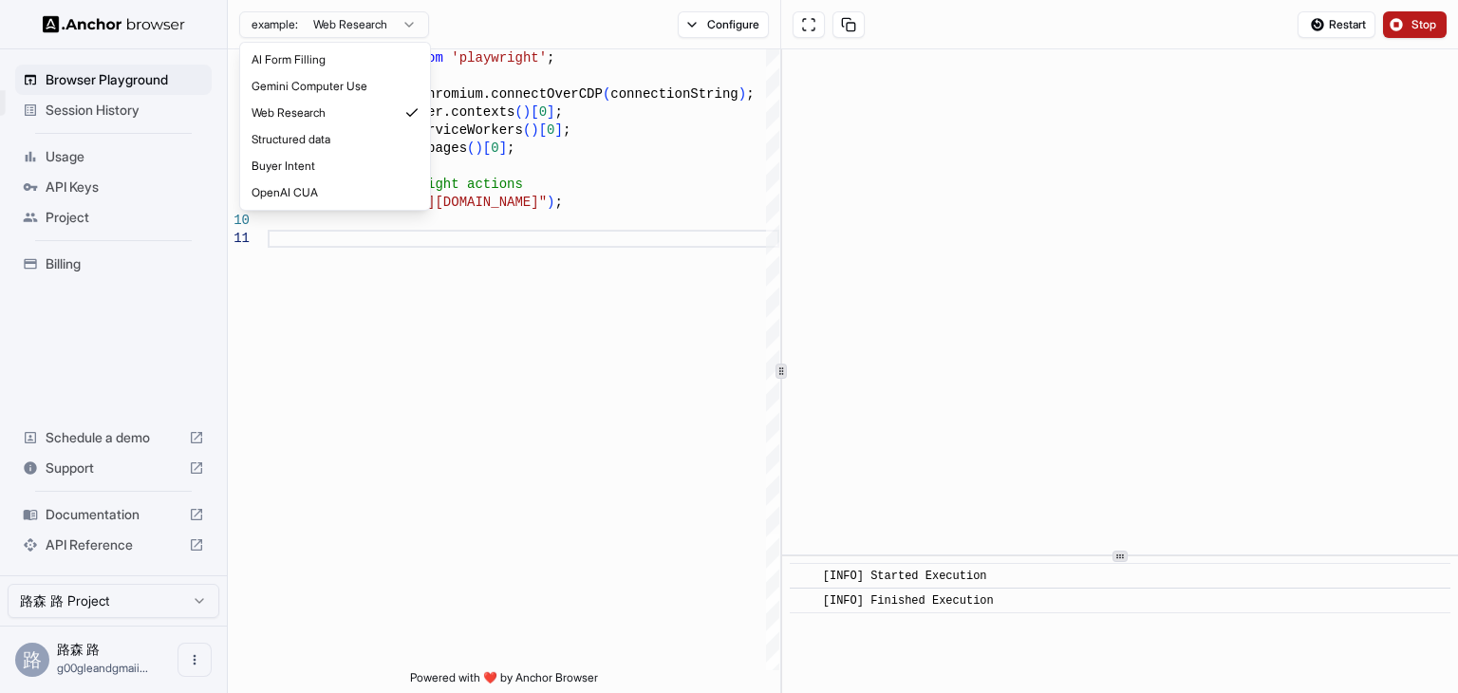
click at [360, 21] on html "set 限制解除 Browser Playground Session History Usage API Keys Project Billing Sche…" at bounding box center [729, 346] width 1458 height 693
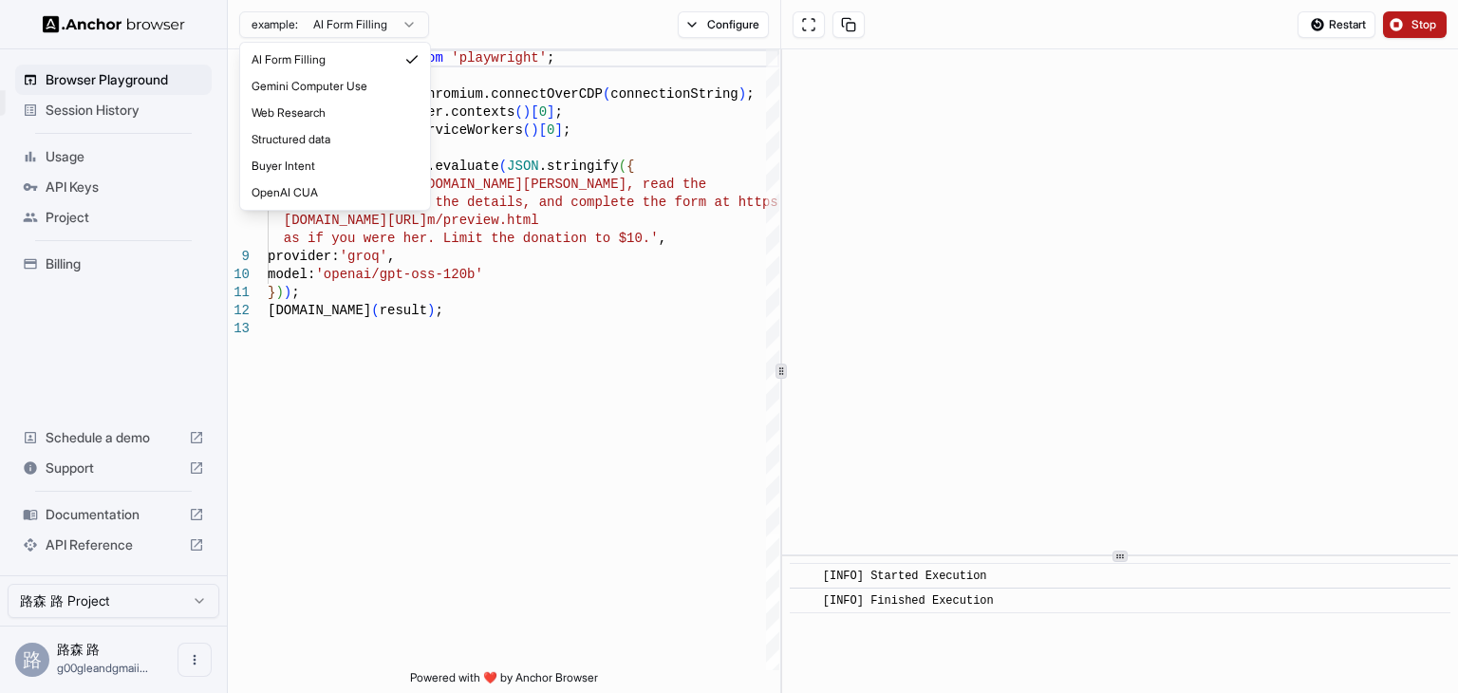
click at [364, 22] on html "set 限制解除 Browser Playground Session History Usage API Keys Project Billing Sche…" at bounding box center [729, 346] width 1458 height 693
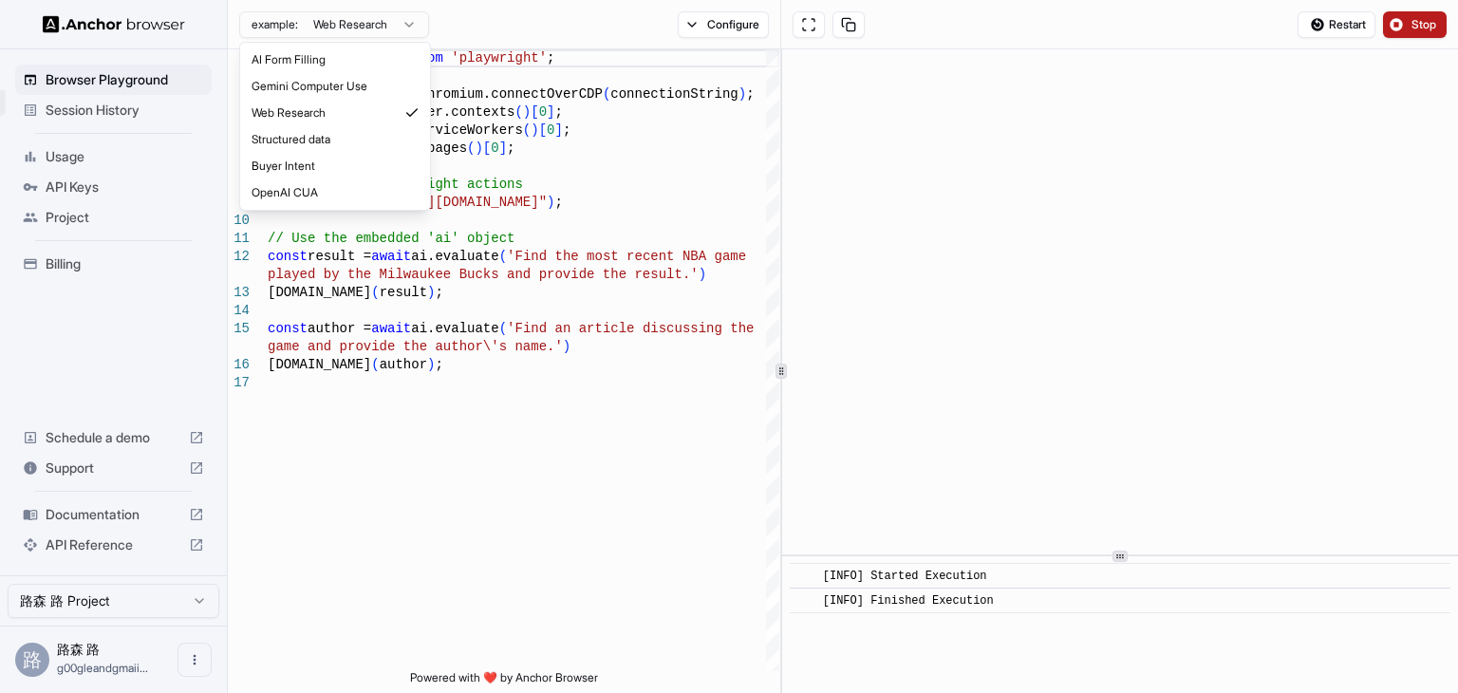
click at [373, 31] on html "set 限制解除 Browser Playground Session History Usage API Keys Project Billing Sche…" at bounding box center [729, 346] width 1458 height 693
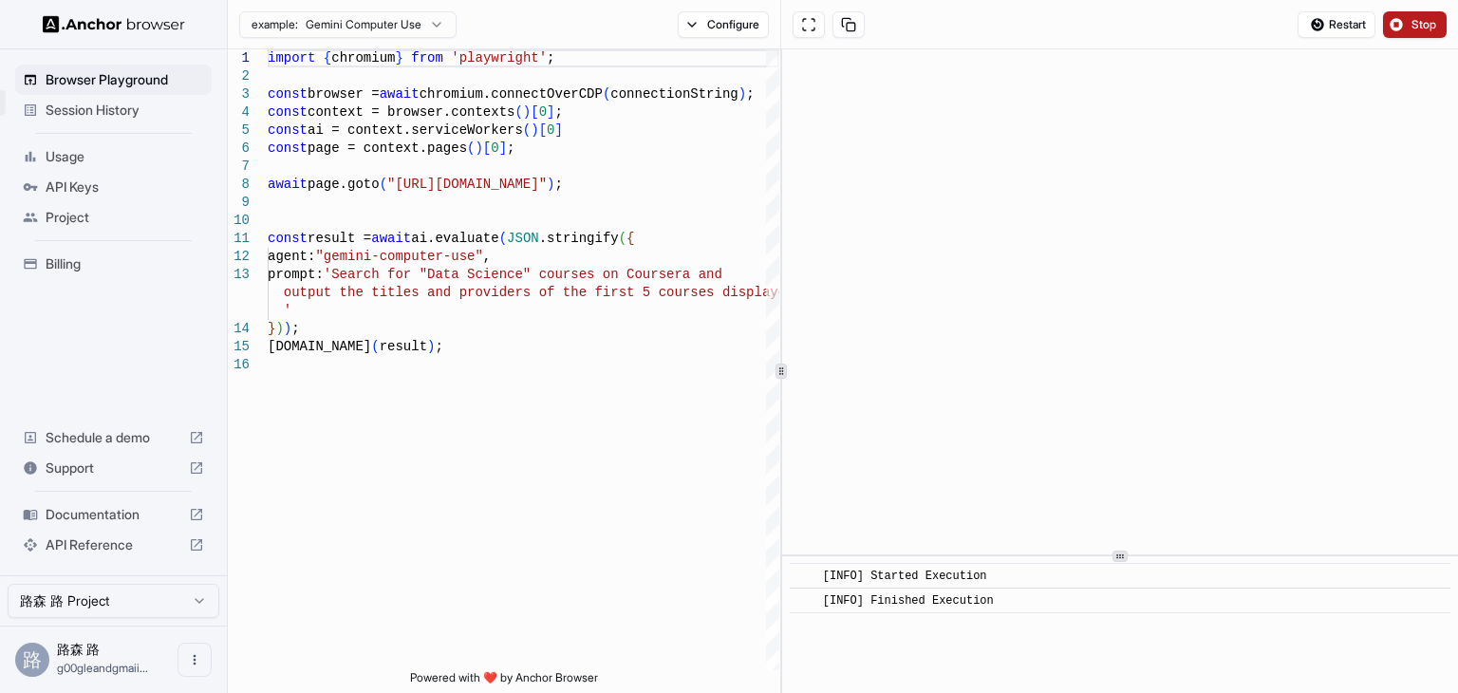
click at [371, 0] on div "example: Gemini Computer Use Configure" at bounding box center [504, 24] width 553 height 49
click at [371, 16] on html "set 限制解除 Browser Playground Session History Usage API Keys Project Billing Sche…" at bounding box center [729, 346] width 1458 height 693
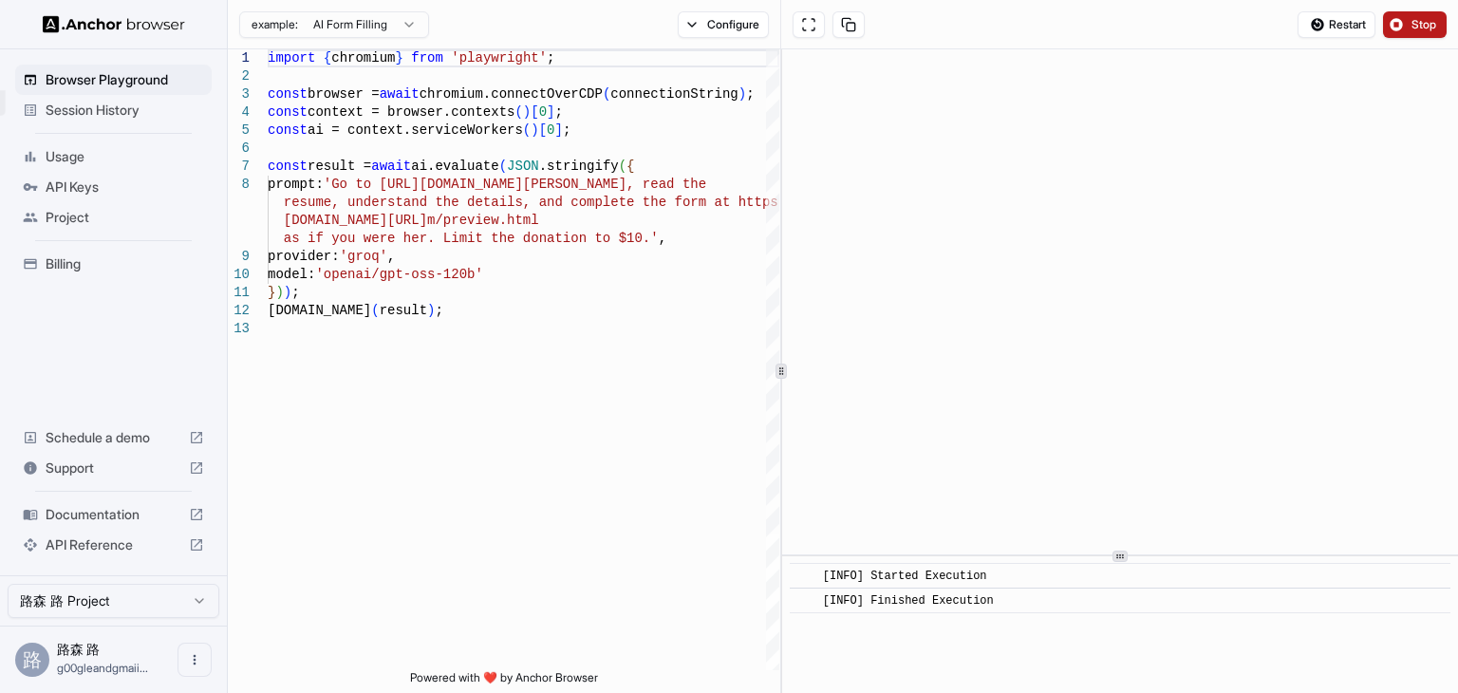
click at [381, 20] on html "set 限制解除 Browser Playground Session History Usage API Keys Project Billing Sche…" at bounding box center [729, 346] width 1458 height 693
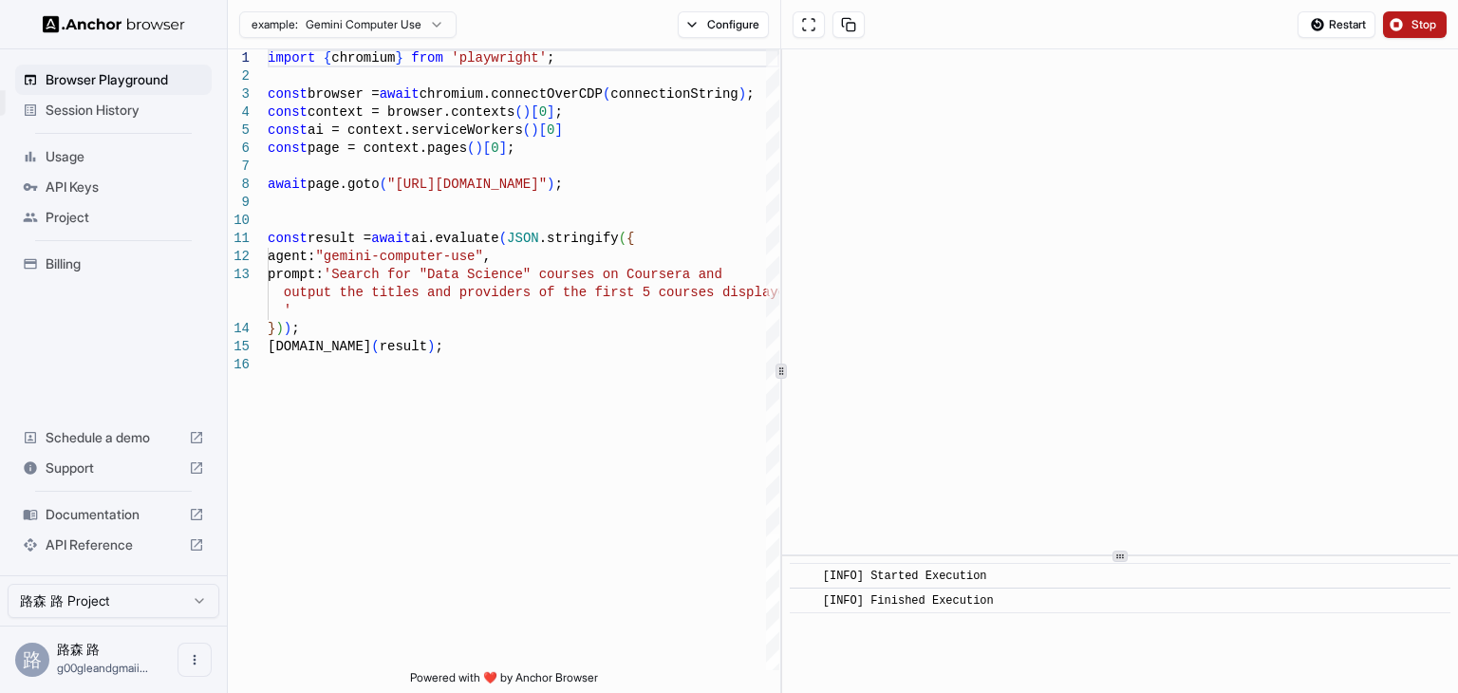
click at [393, 31] on html "set 限制解除 Browser Playground Session History Usage API Keys Project Billing Sche…" at bounding box center [729, 346] width 1458 height 693
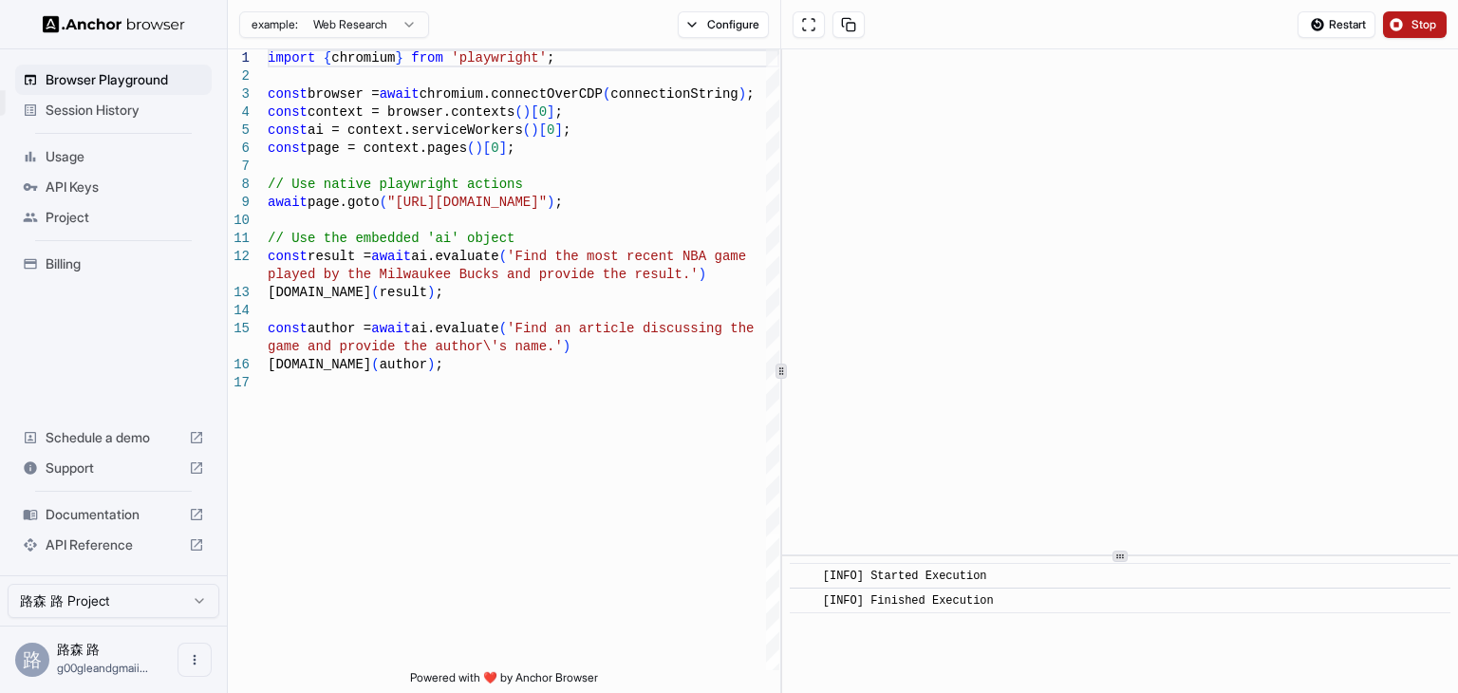
click at [400, 37] on html "set 限制解除 Browser Playground Session History Usage API Keys Project Billing Sche…" at bounding box center [729, 346] width 1458 height 693
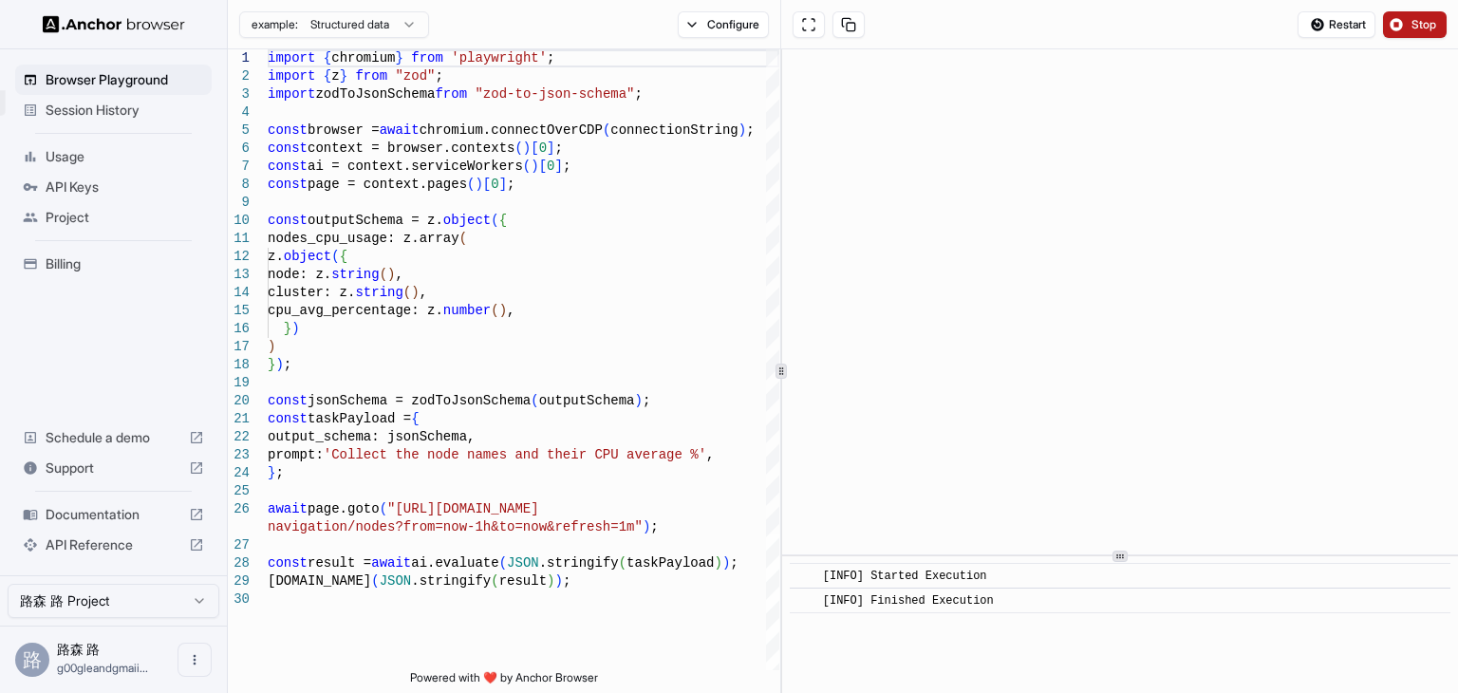
click at [383, 28] on html "set 限制解除 Browser Playground Session History Usage API Keys Project Billing Sche…" at bounding box center [729, 346] width 1458 height 693
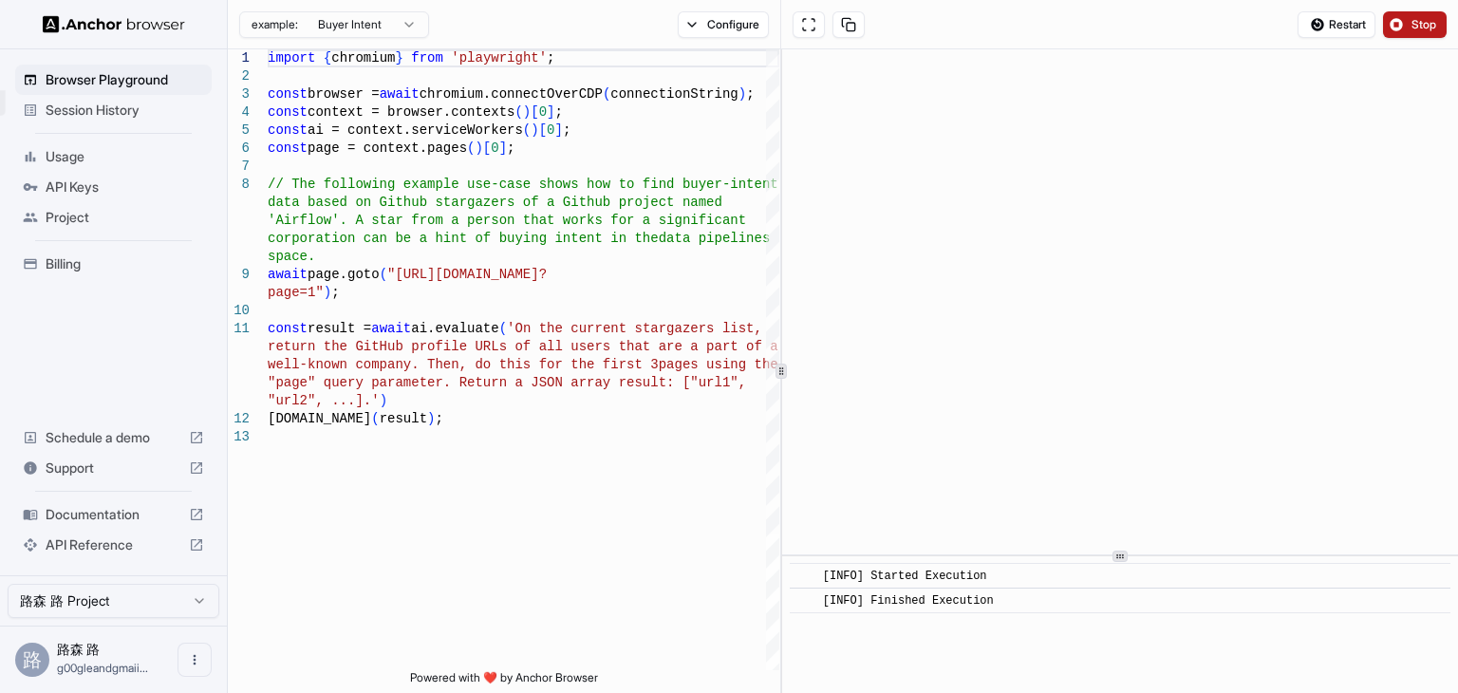
click at [374, 34] on html "set 限制解除 Browser Playground Session History Usage API Keys Project Billing Sche…" at bounding box center [729, 346] width 1458 height 693
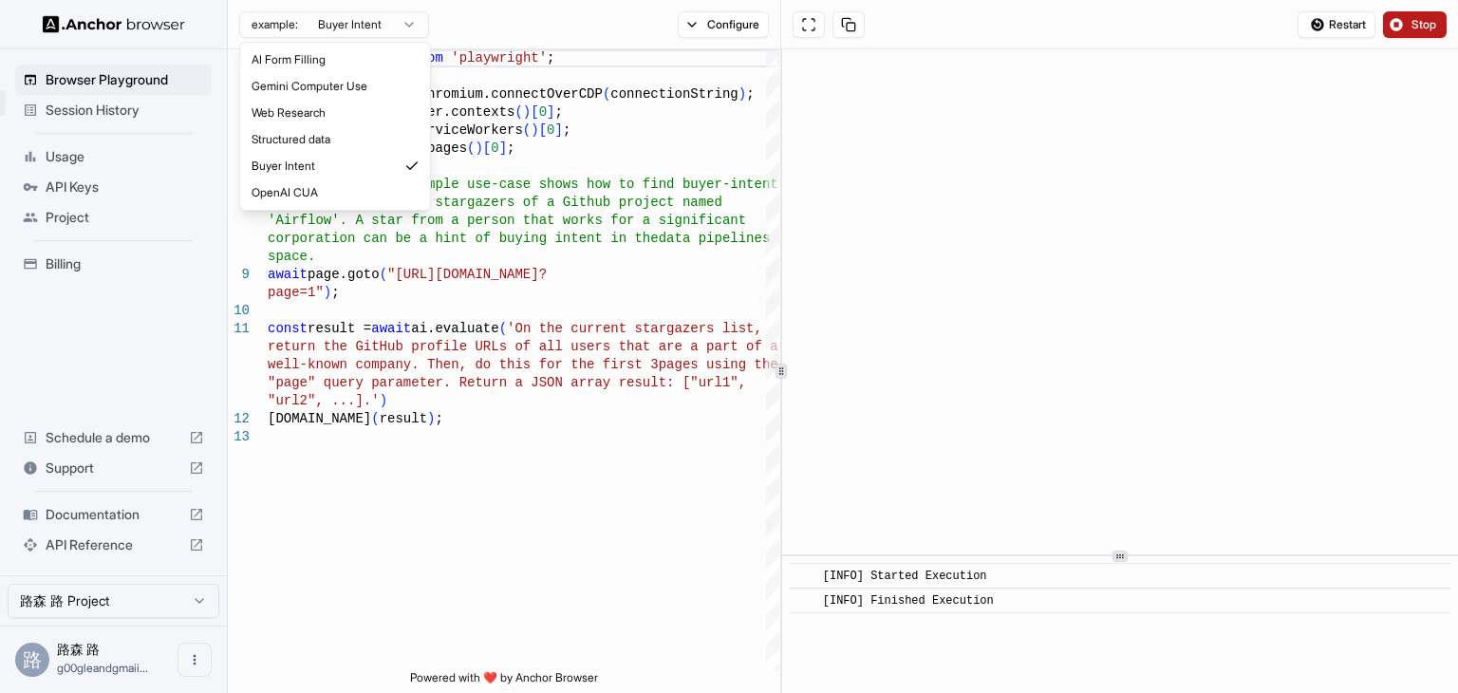
type textarea "**********"
